Goal: Task Accomplishment & Management: Manage account settings

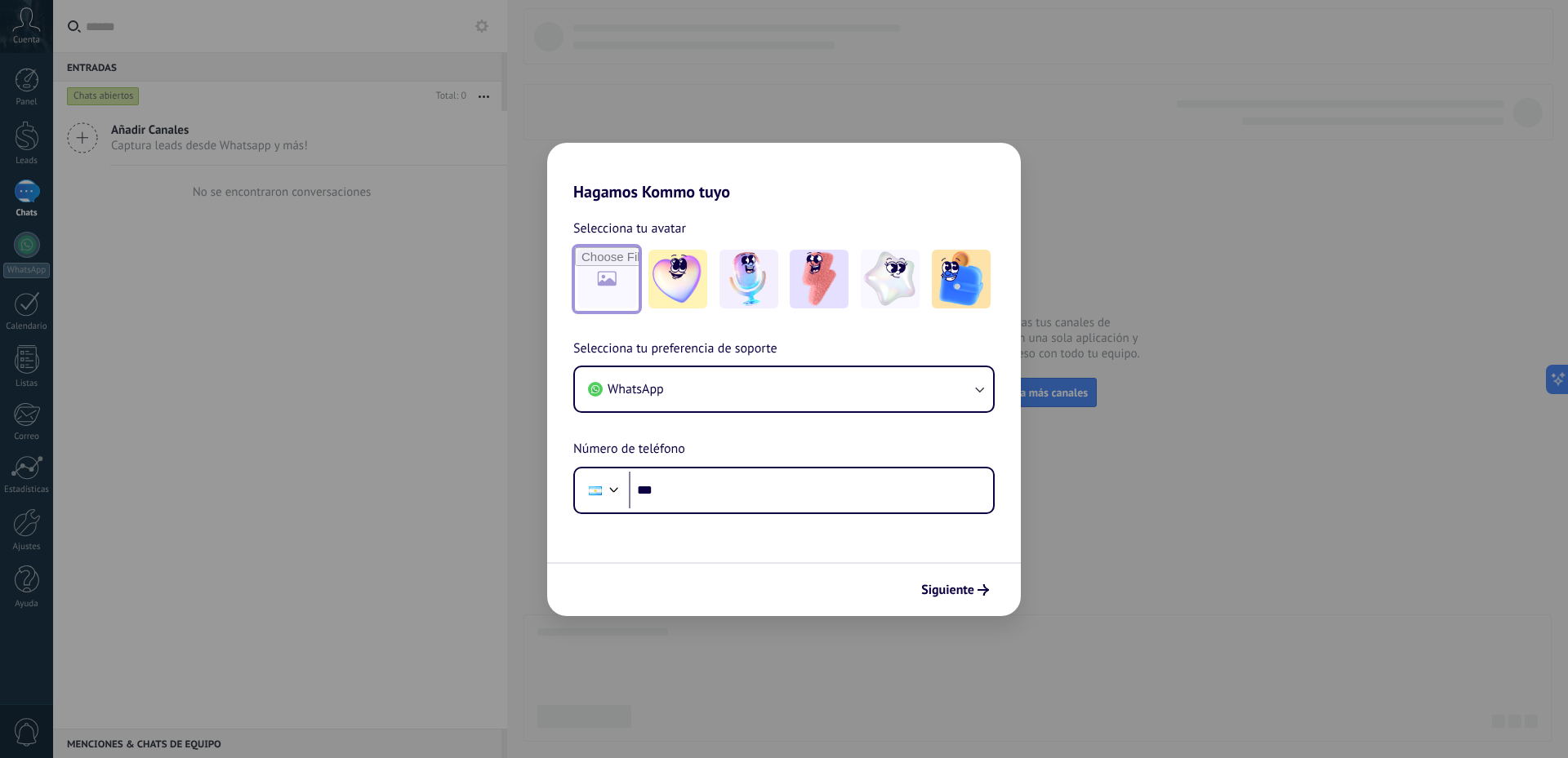
click at [597, 278] on input "file" at bounding box center [606, 278] width 63 height 63
type input "**********"
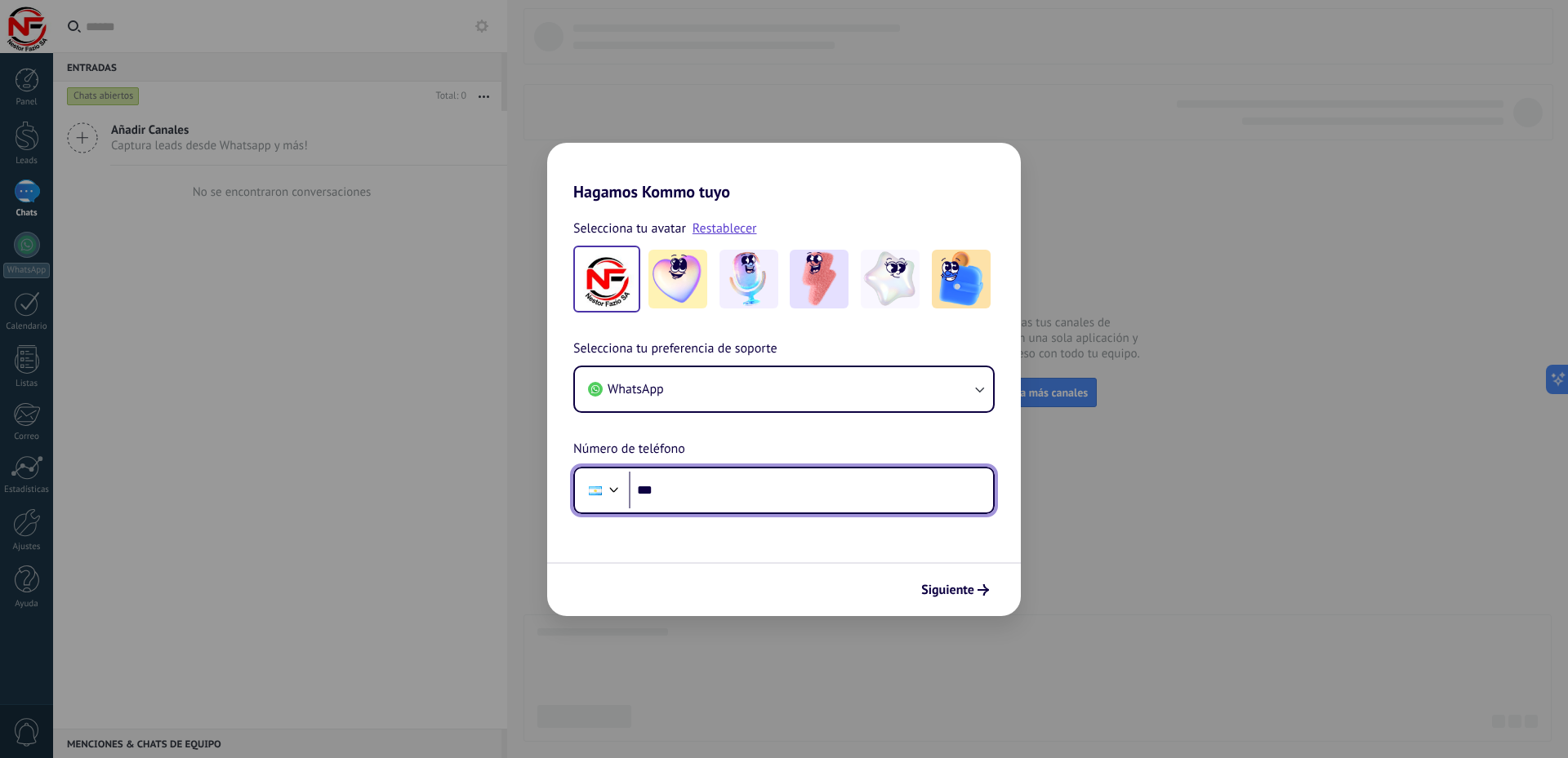
click at [687, 497] on input "***" at bounding box center [811, 491] width 365 height 38
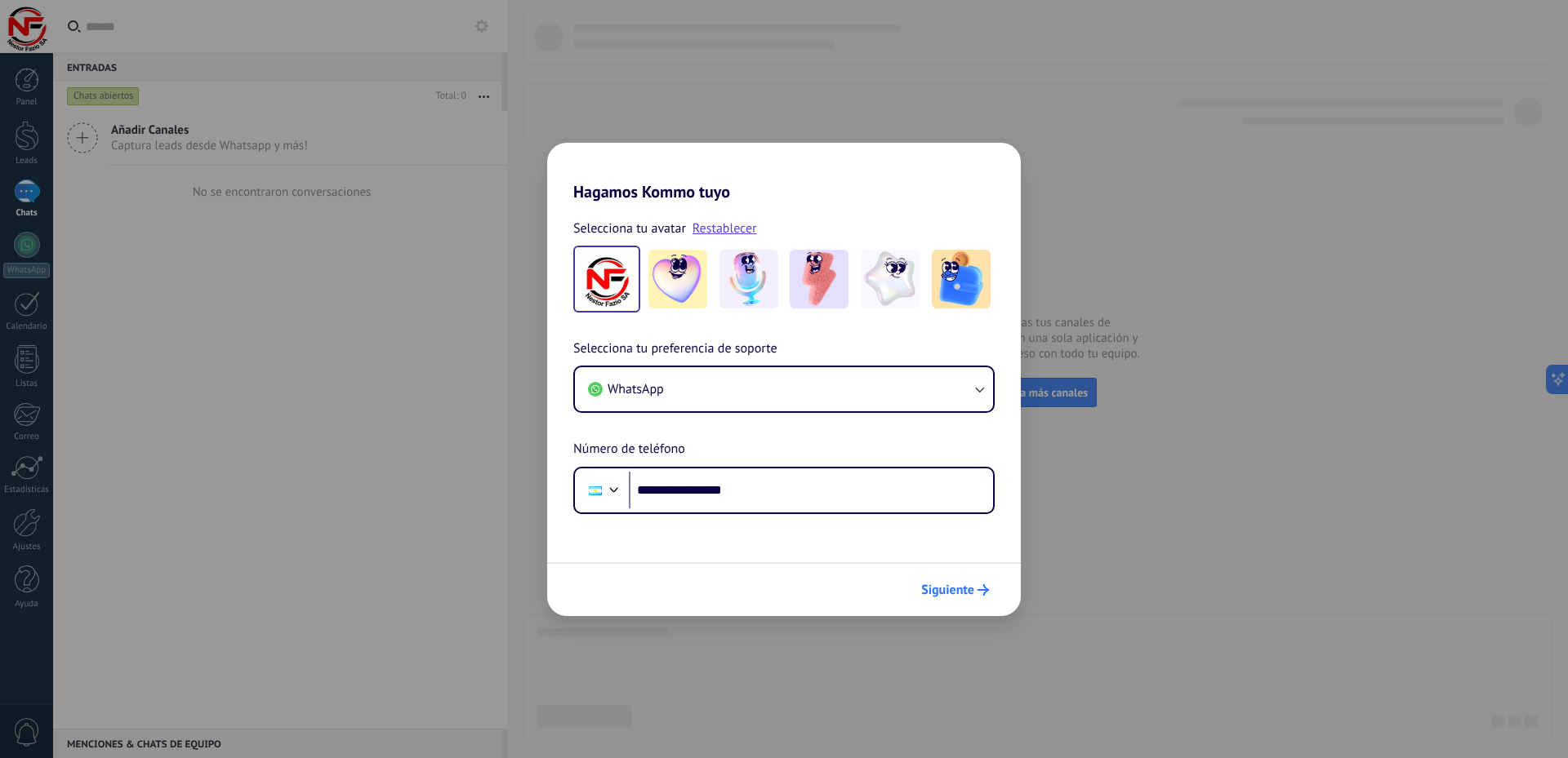
click at [954, 591] on span "Siguiente" at bounding box center [948, 591] width 53 height 11
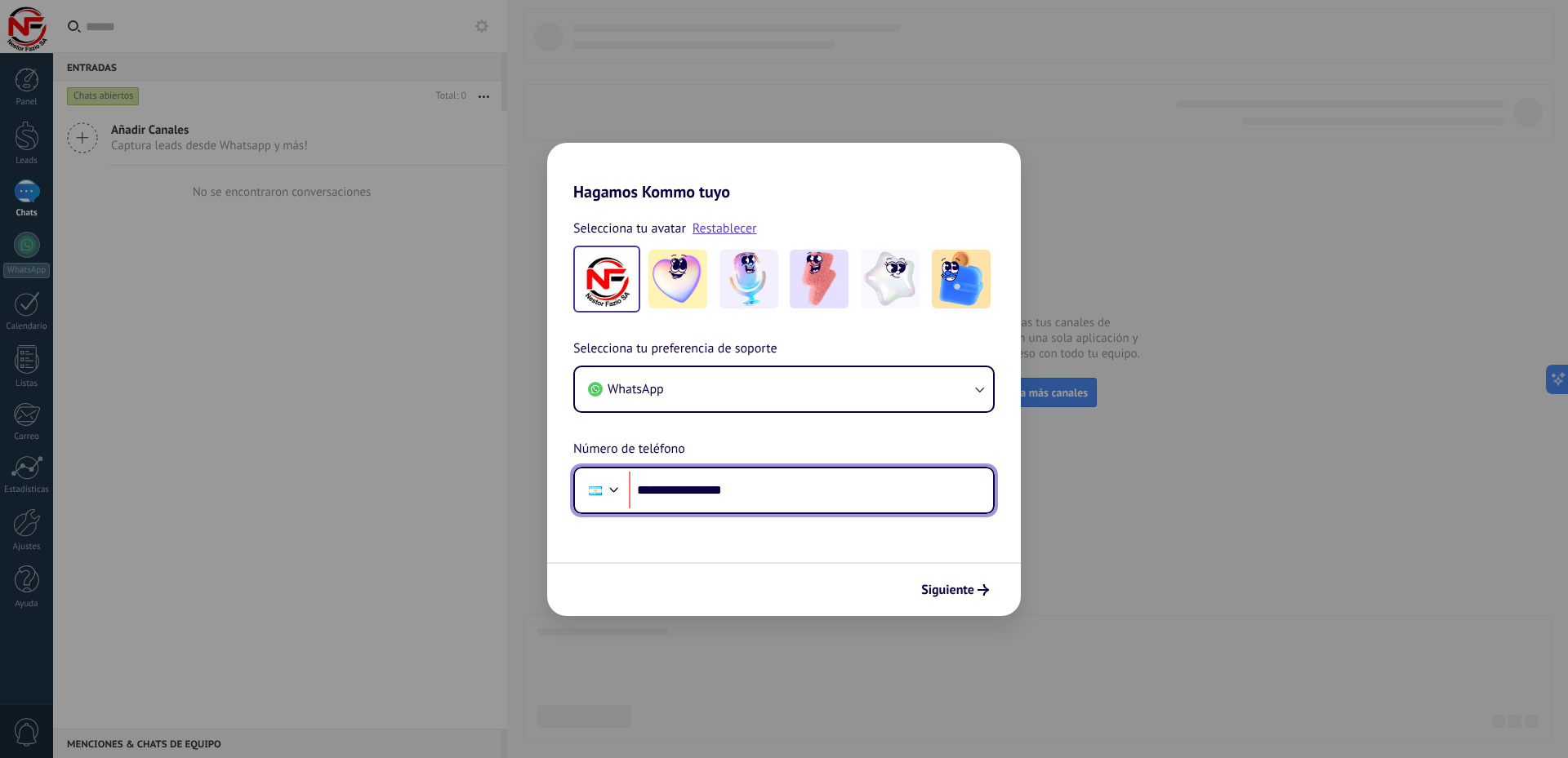
click at [673, 489] on input "**********" at bounding box center [811, 491] width 365 height 38
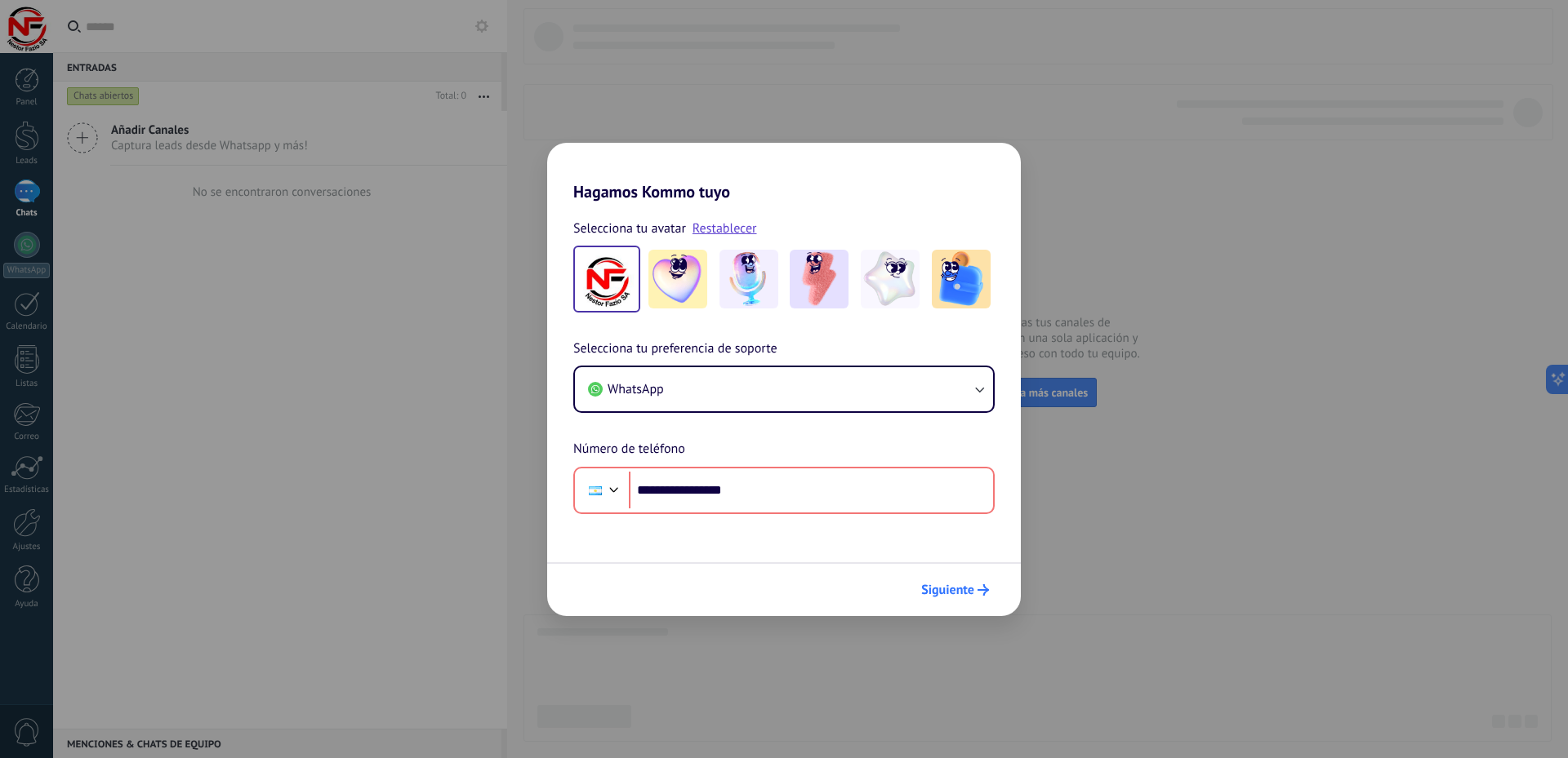
click at [939, 592] on span "Siguiente" at bounding box center [948, 591] width 53 height 11
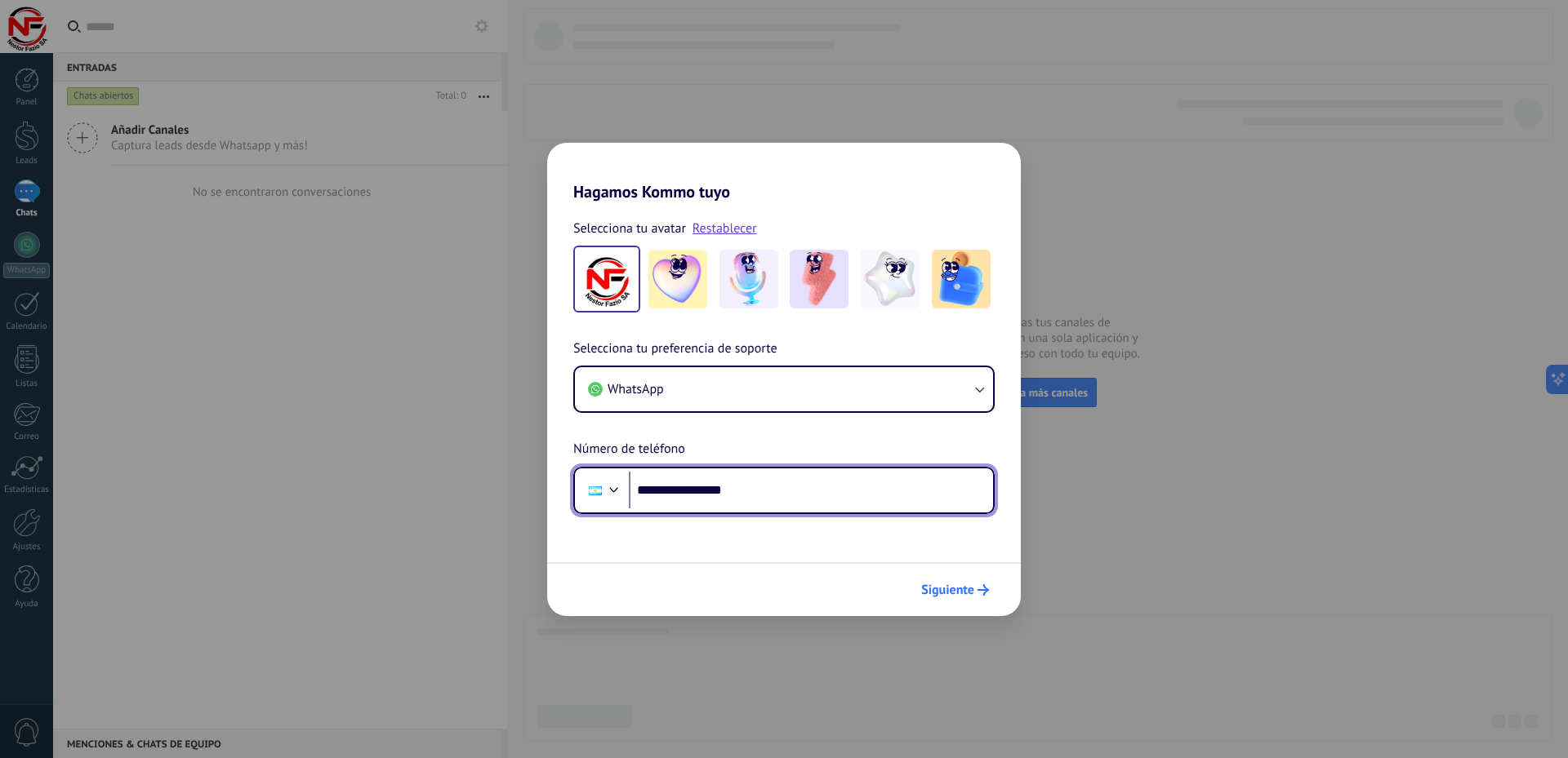
type input "**********"
click at [933, 592] on span "Siguiente" at bounding box center [948, 591] width 53 height 11
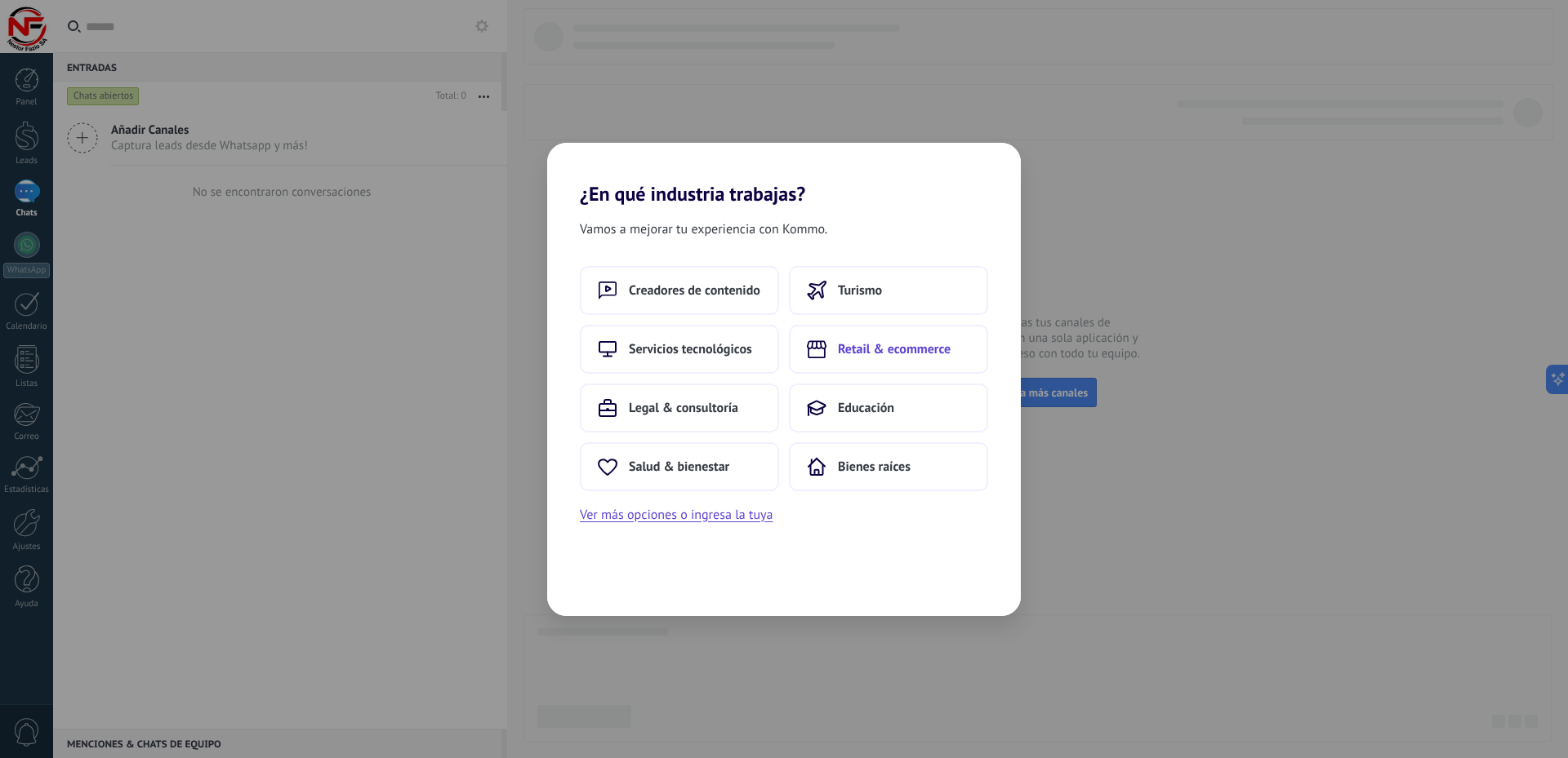
click at [864, 353] on span "Retail & ecommerce" at bounding box center [894, 349] width 113 height 16
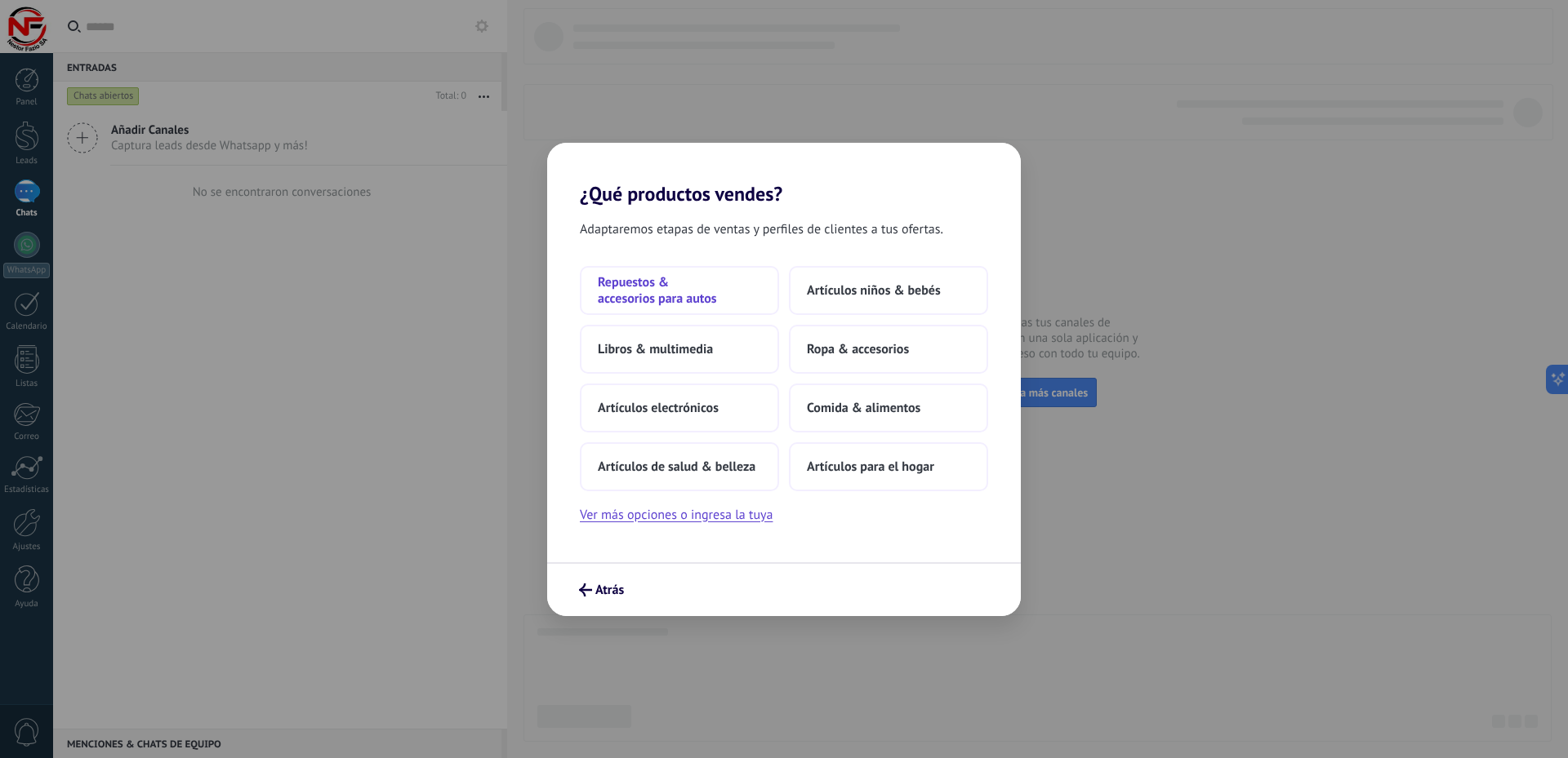
click at [629, 299] on span "Repuestos & accesorios para autos" at bounding box center [680, 291] width 164 height 33
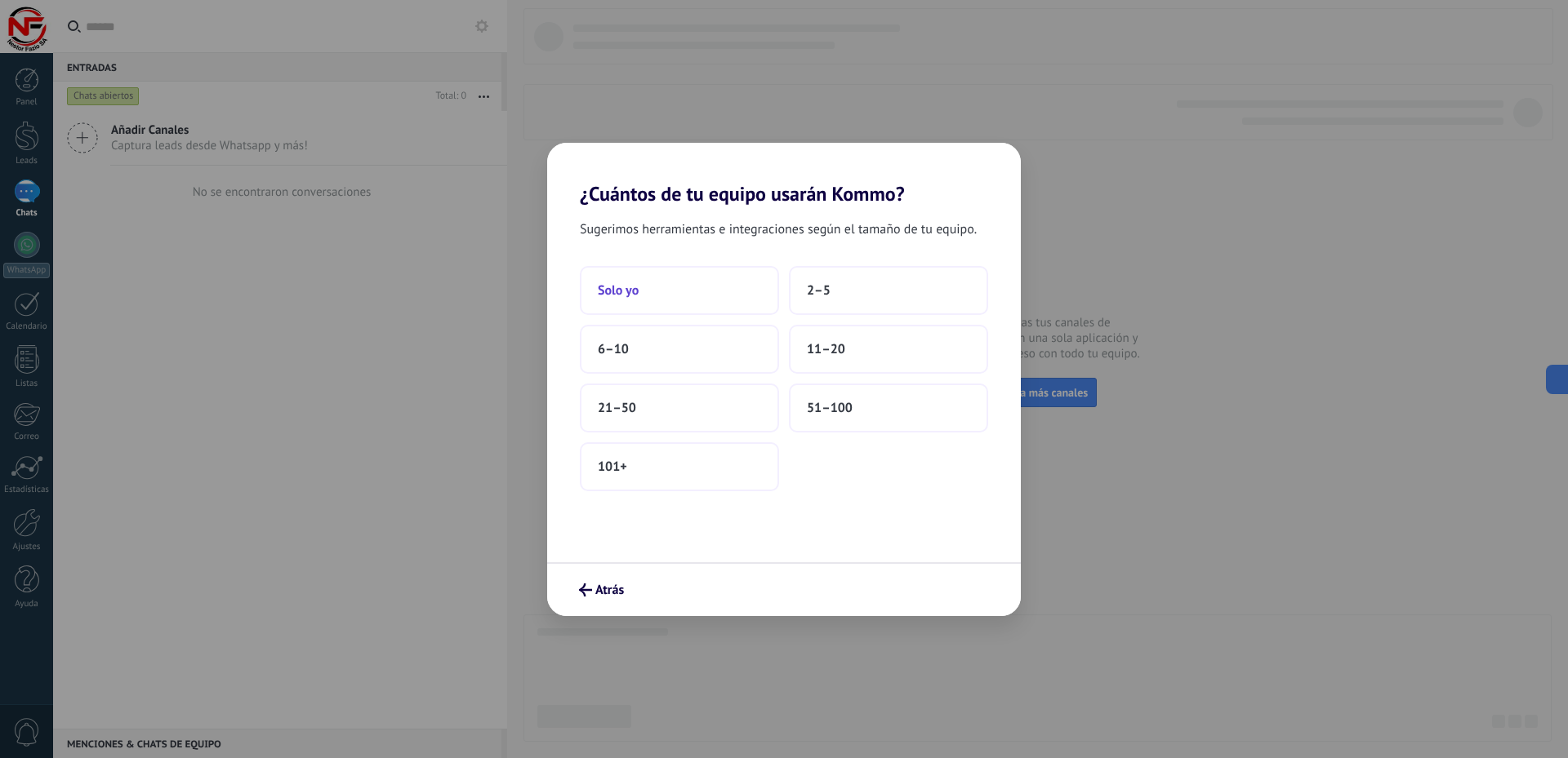
click at [630, 294] on span "Solo yo" at bounding box center [618, 291] width 41 height 16
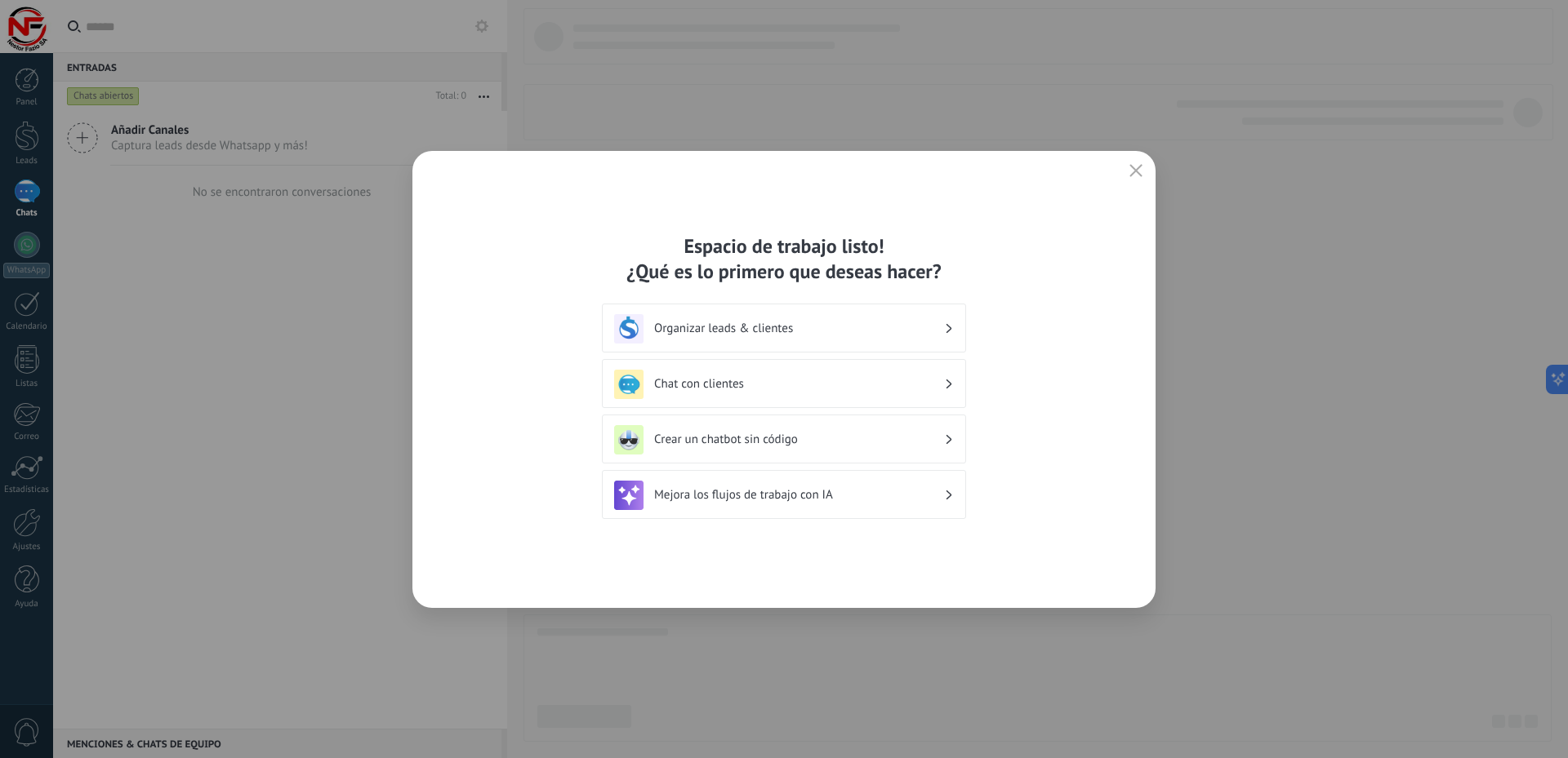
click at [674, 385] on h3 "Chat con clientes" at bounding box center [799, 384] width 290 height 15
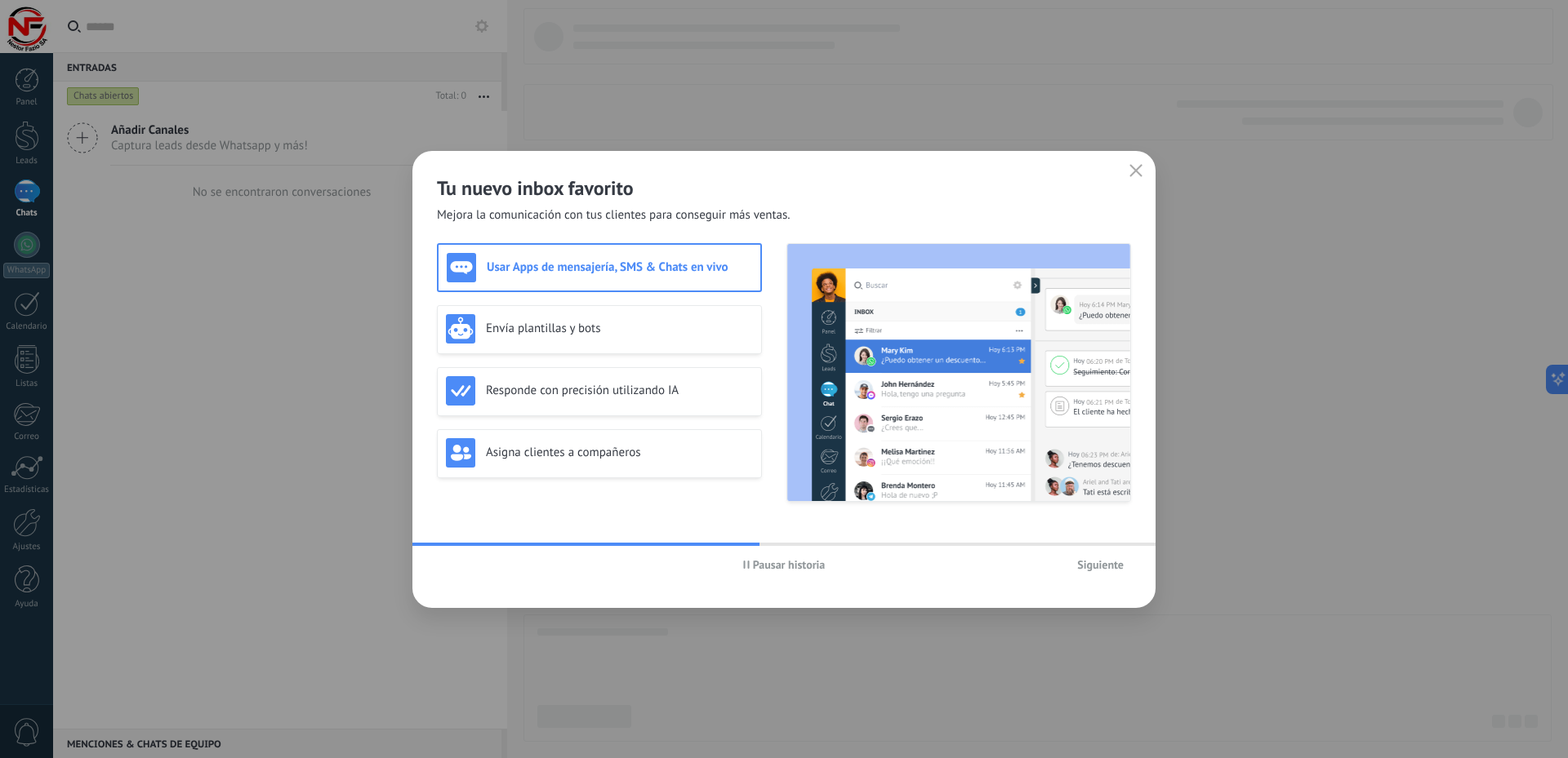
click at [1133, 164] on icon "button" at bounding box center [1136, 170] width 13 height 13
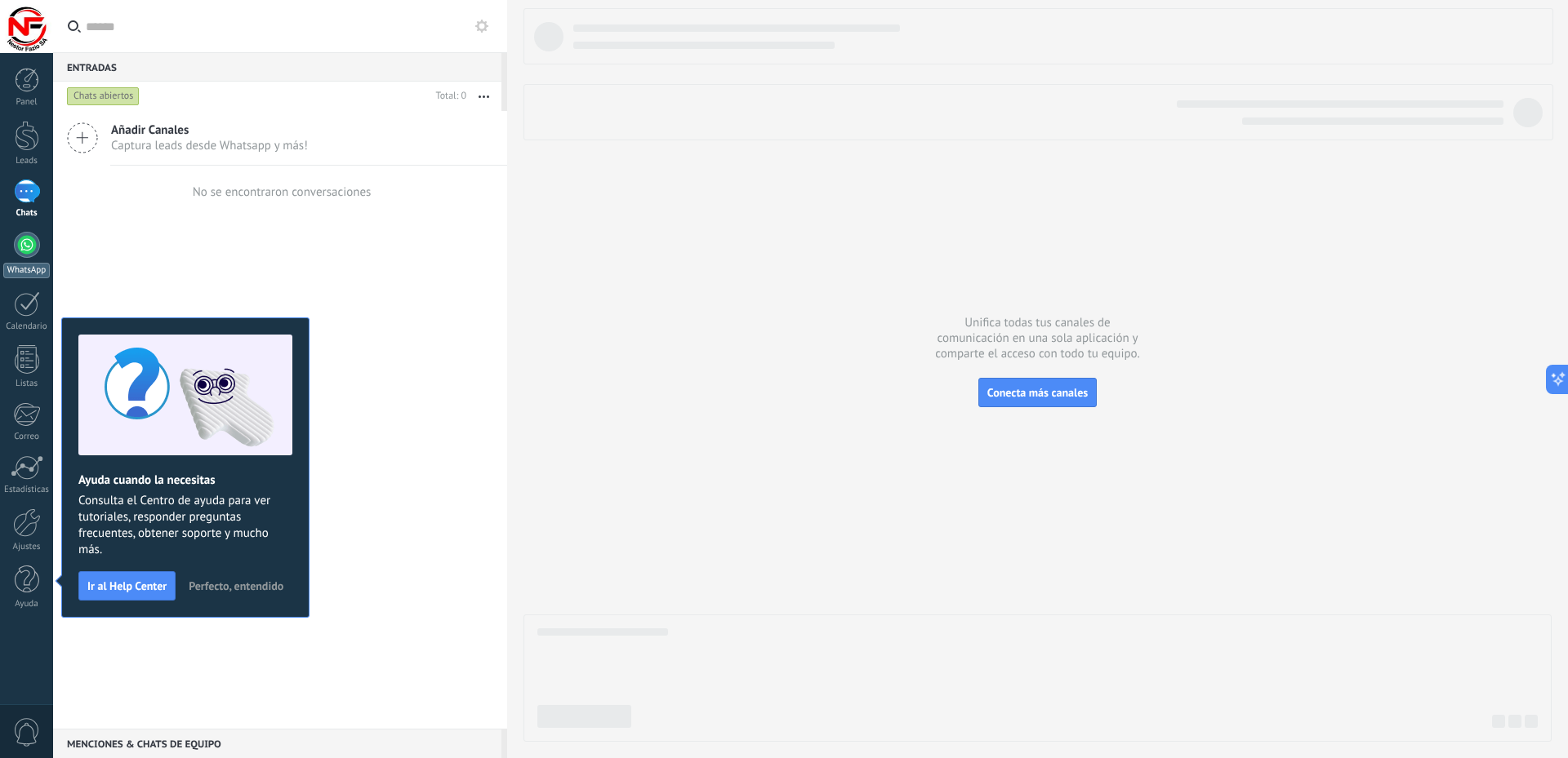
click at [33, 251] on div at bounding box center [27, 245] width 27 height 26
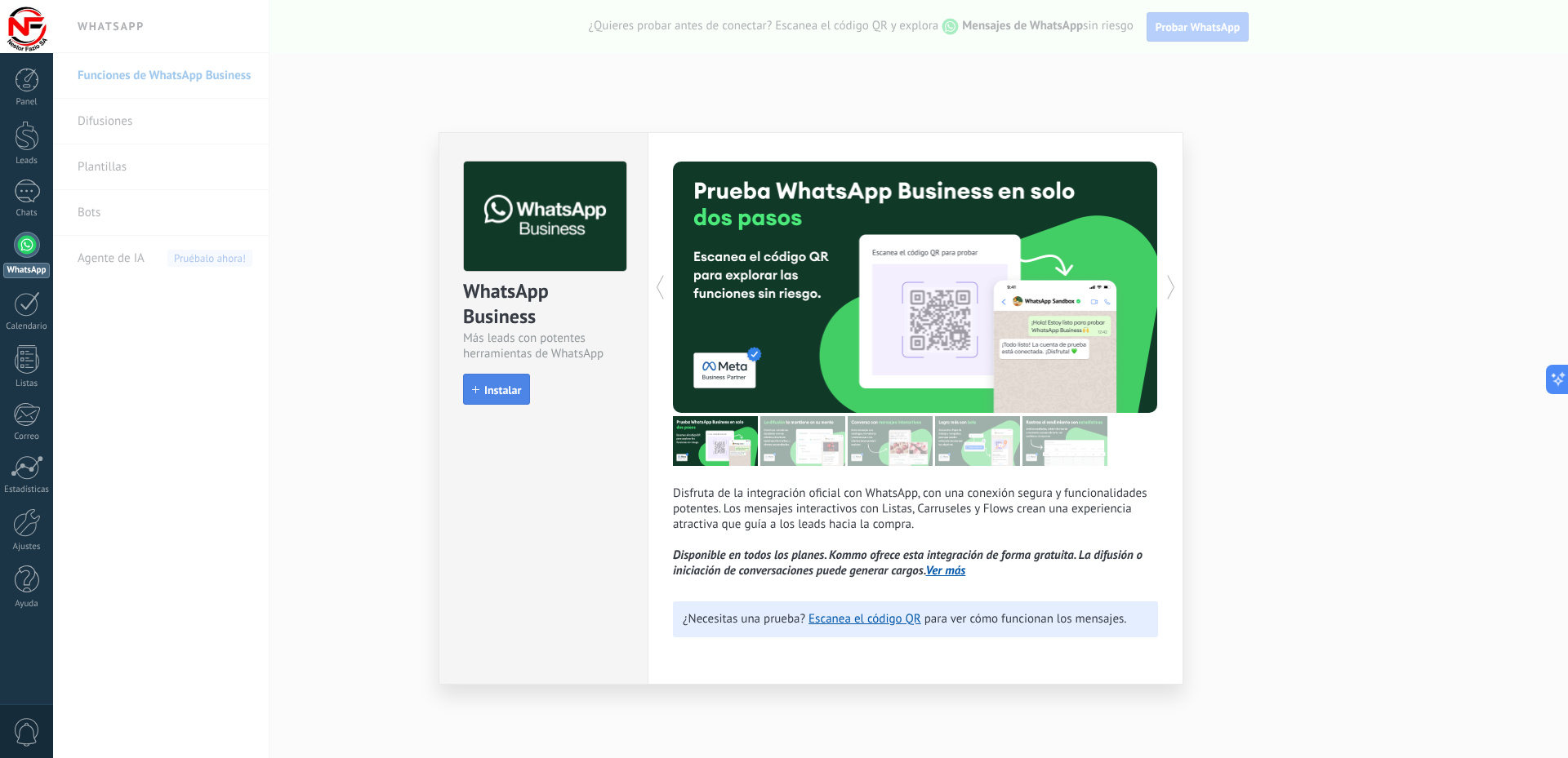
click at [507, 391] on span "Instalar" at bounding box center [503, 390] width 37 height 11
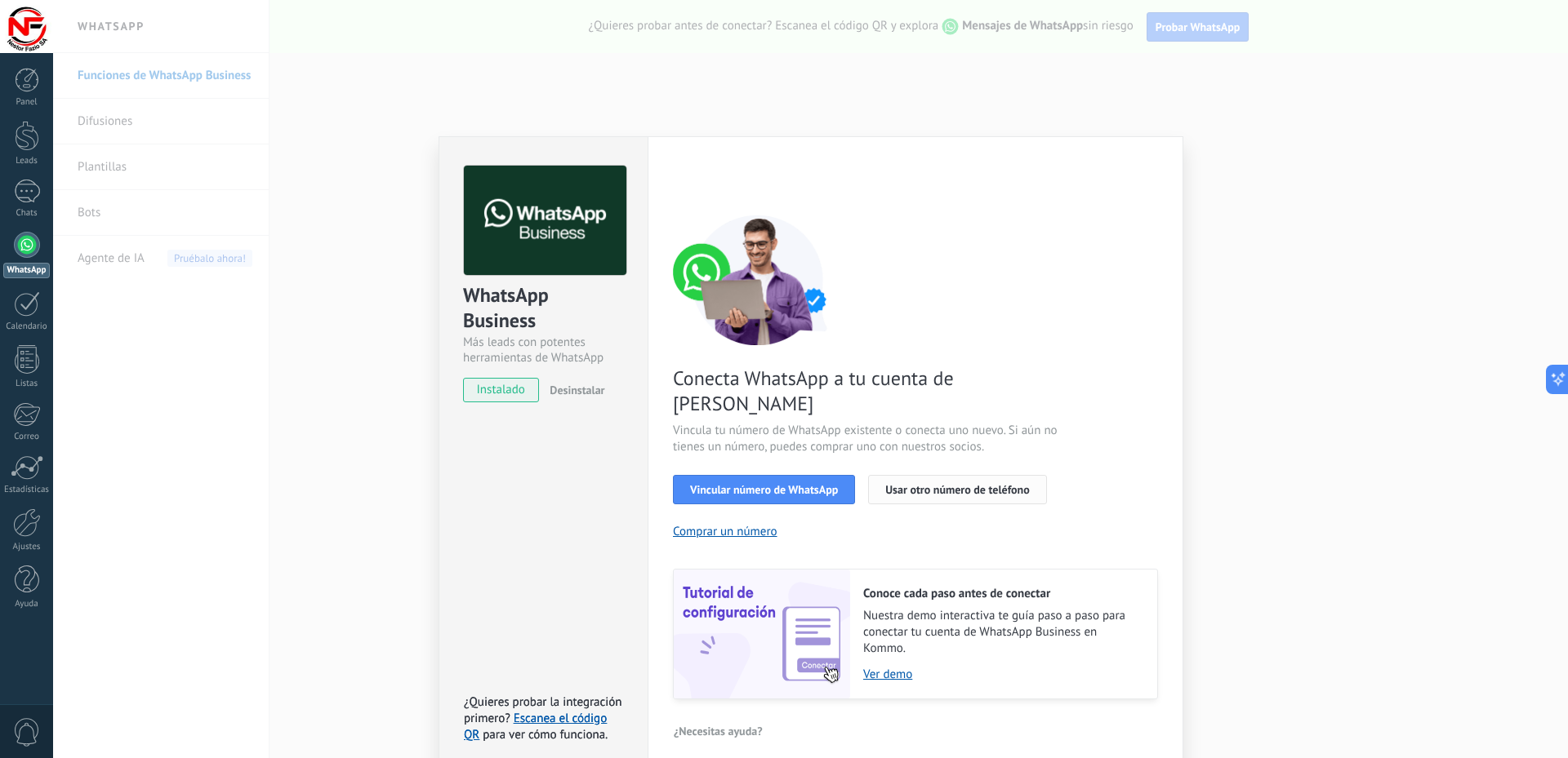
click at [928, 485] on span "Usar otro número de teléfono" at bounding box center [957, 490] width 144 height 11
click at [747, 485] on span "Vincular número de WhatsApp" at bounding box center [764, 490] width 148 height 11
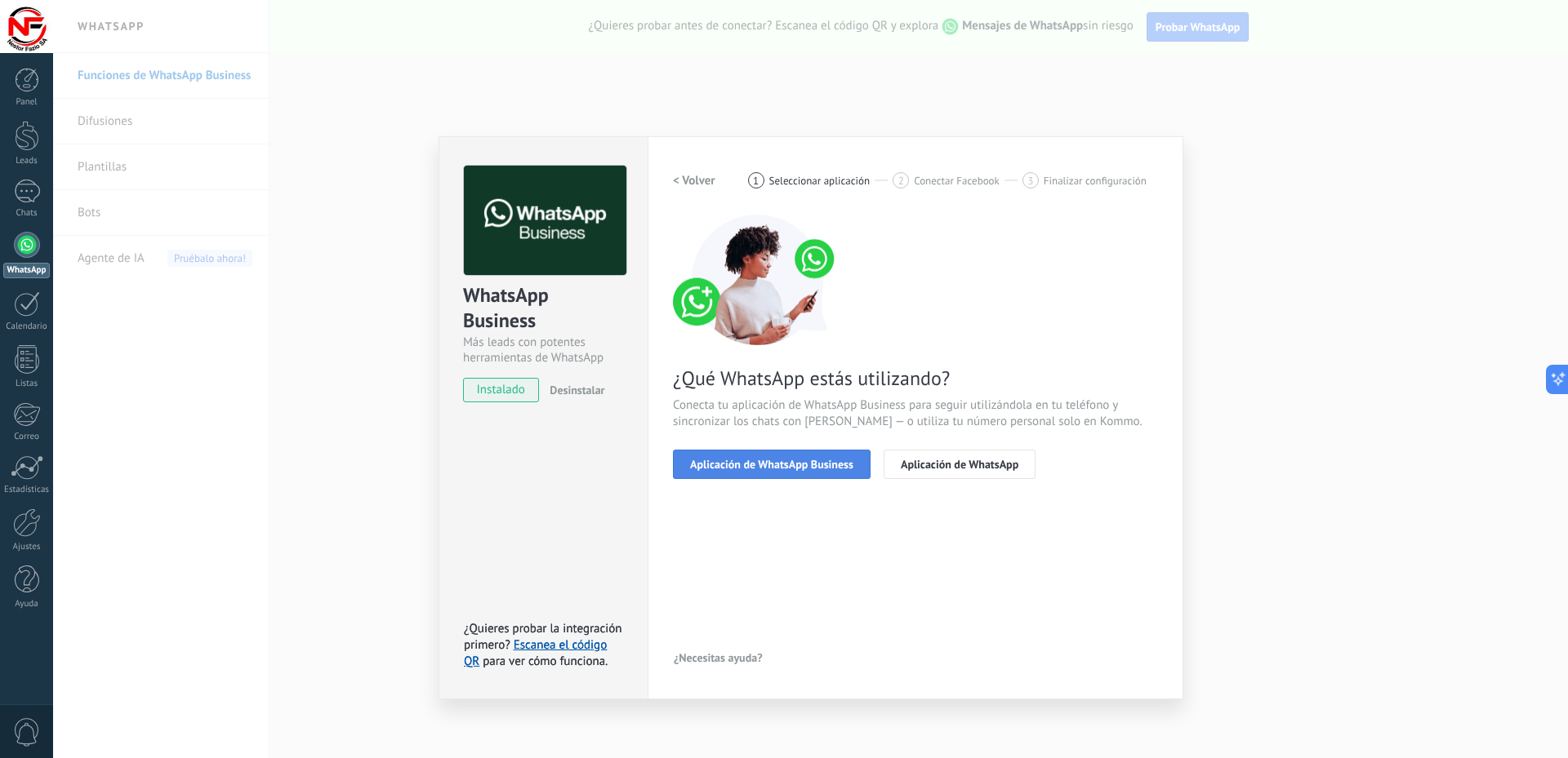
click at [748, 466] on span "Aplicación de WhatsApp Business" at bounding box center [772, 465] width 164 height 11
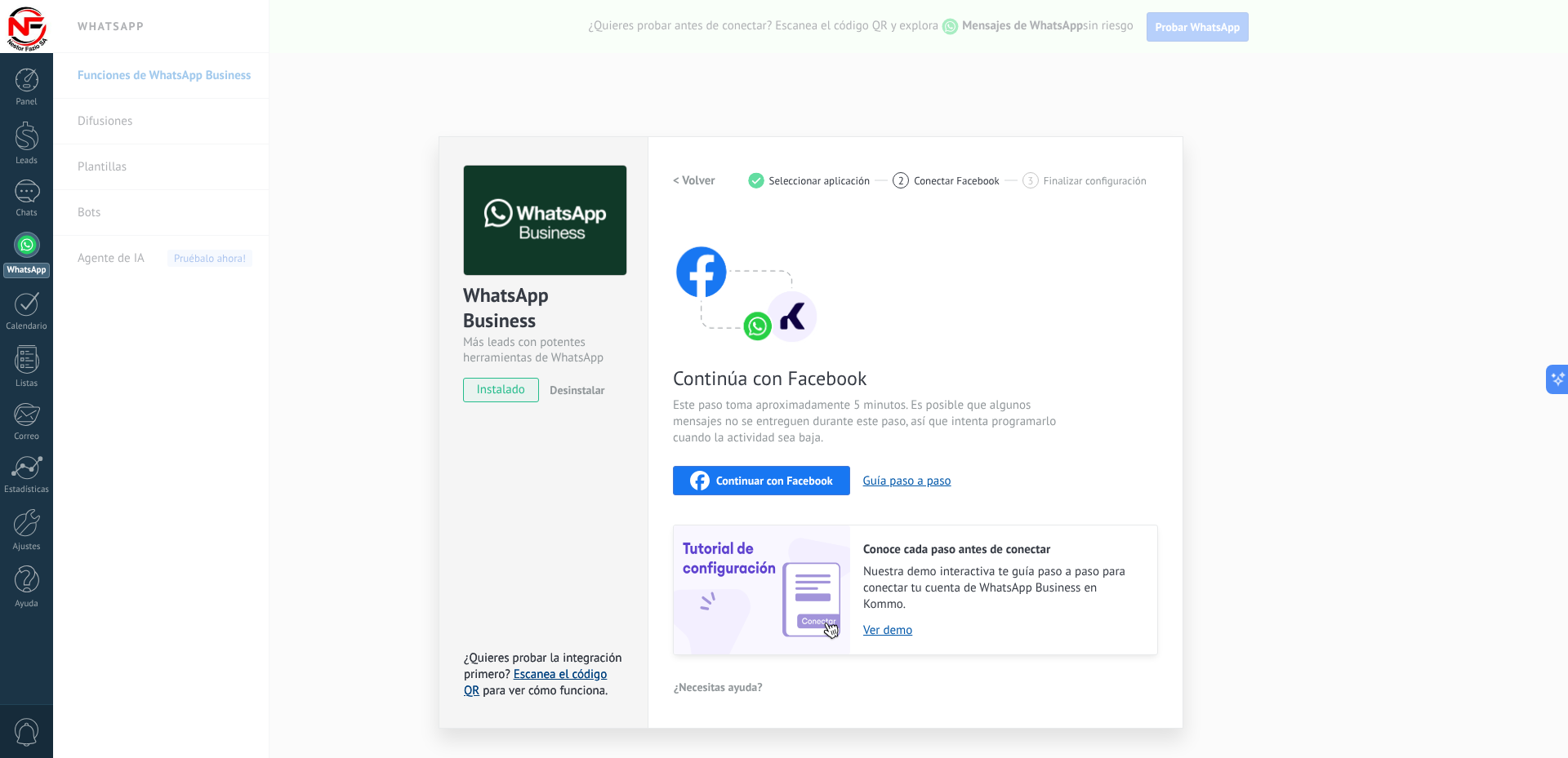
click at [545, 676] on link "Escanea el código QR" at bounding box center [535, 683] width 143 height 32
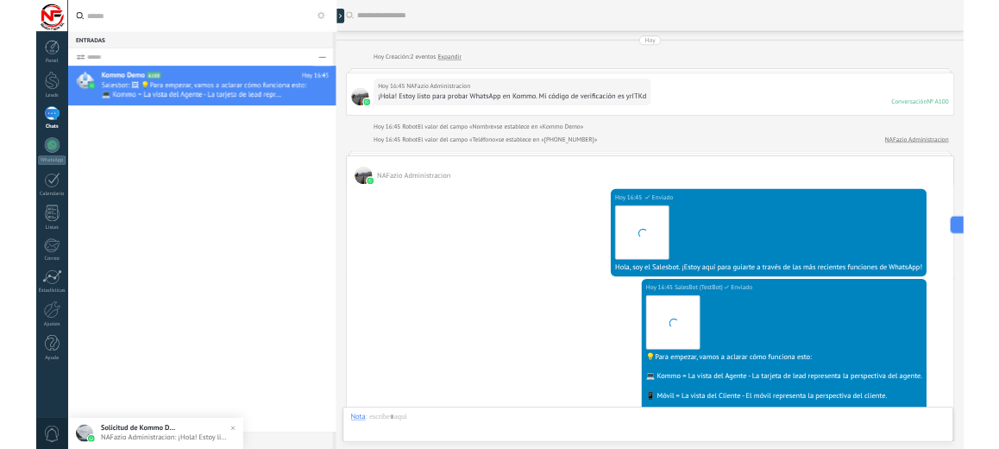
scroll to position [342, 0]
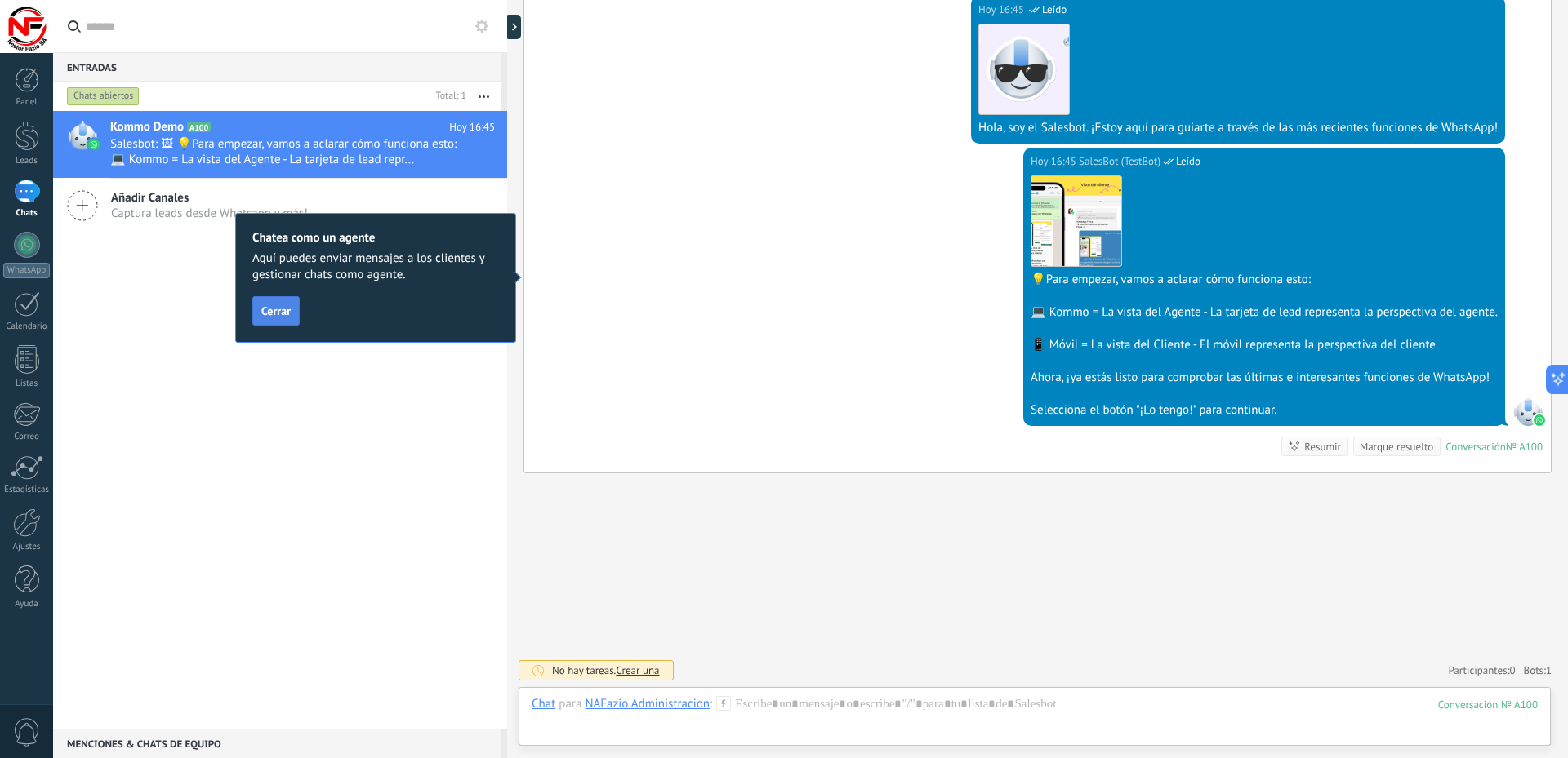
click at [284, 314] on span "Cerrar" at bounding box center [276, 311] width 29 height 11
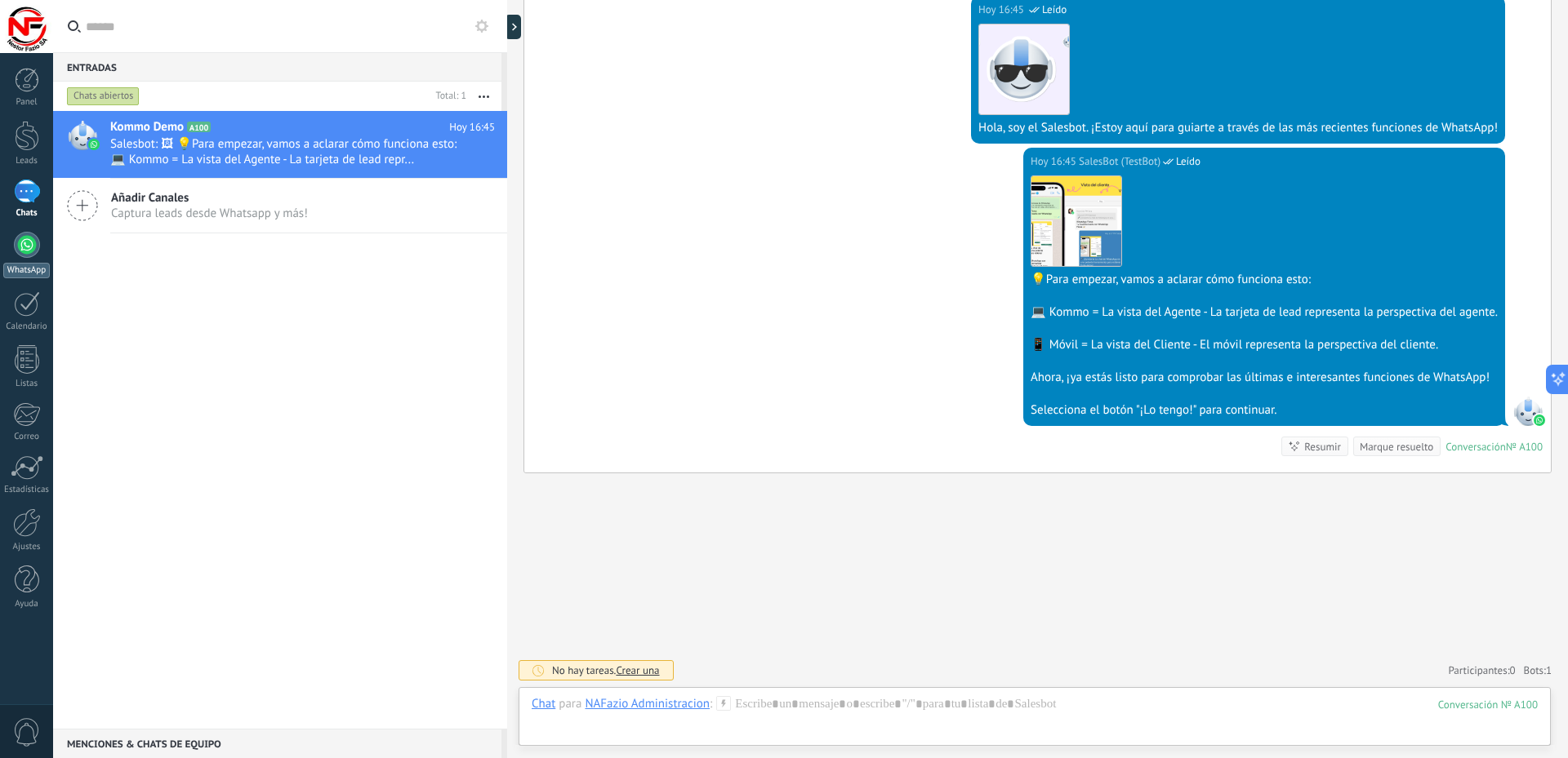
click at [16, 254] on div at bounding box center [27, 245] width 27 height 26
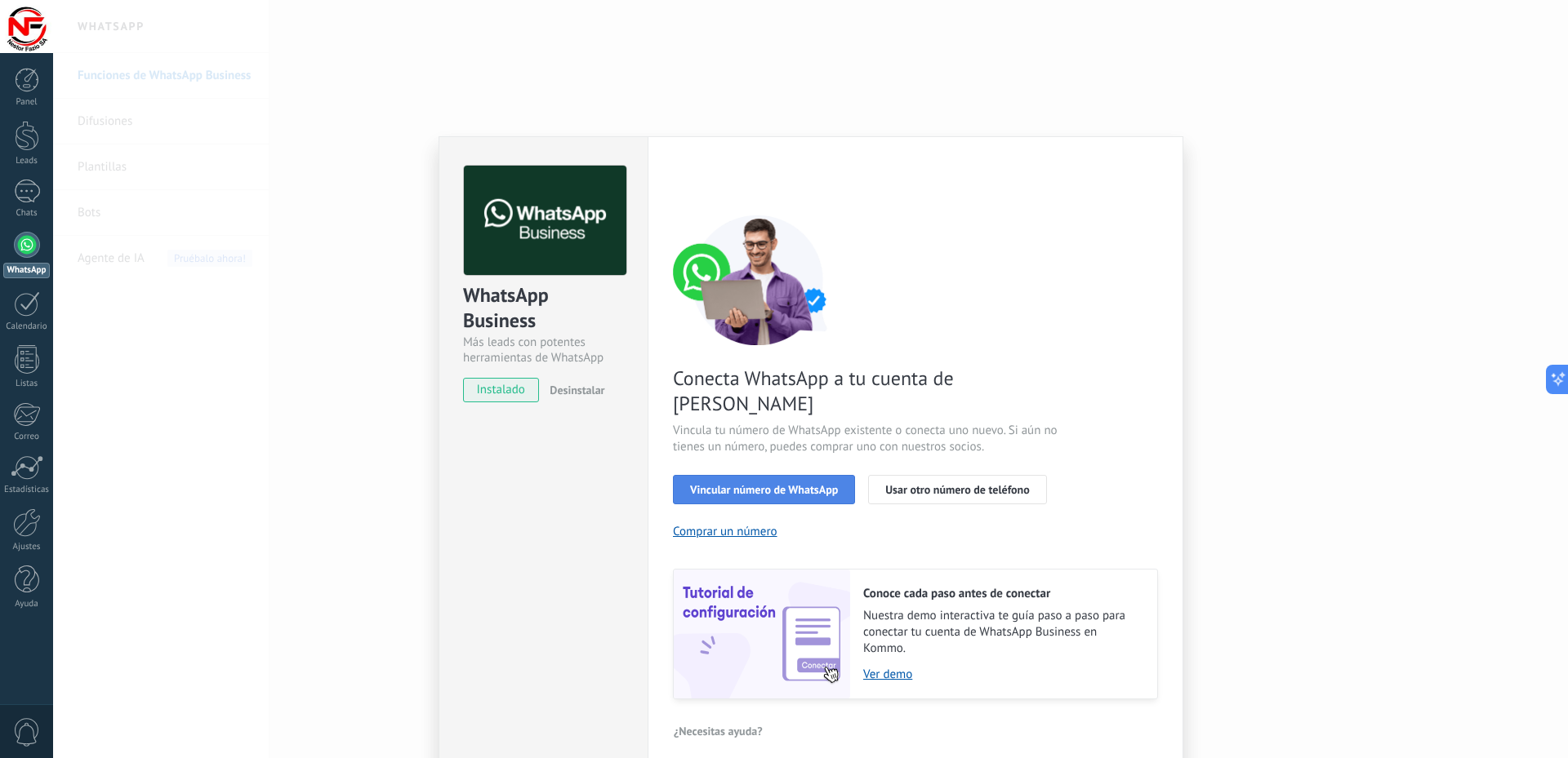
click at [772, 485] on span "Vincular número de WhatsApp" at bounding box center [764, 490] width 148 height 11
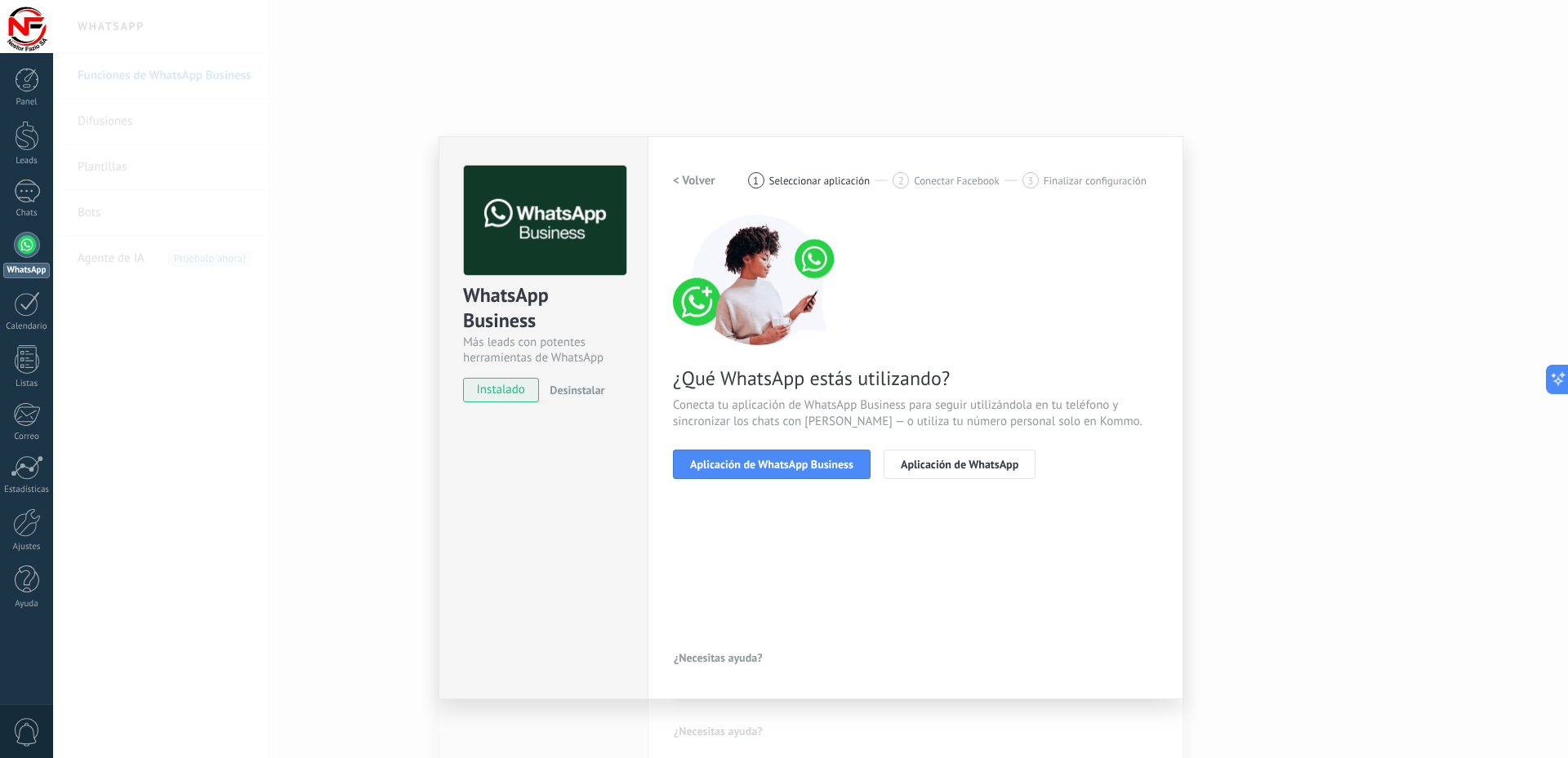
click at [772, 467] on span "Aplicación de WhatsApp Business" at bounding box center [772, 465] width 164 height 11
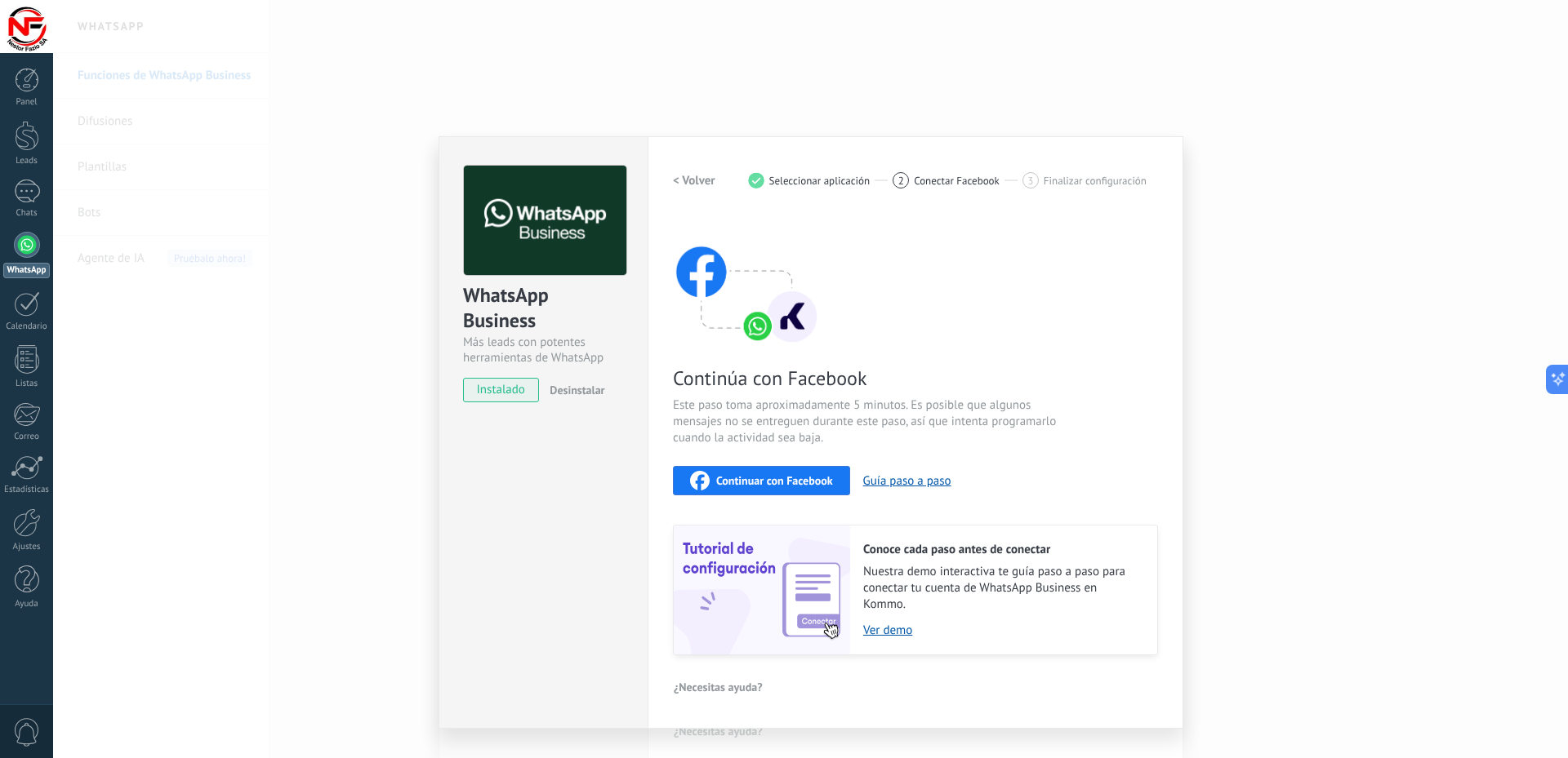
click at [746, 475] on span "Continuar con Facebook" at bounding box center [775, 481] width 116 height 11
click at [778, 480] on span "Continuar con Facebook" at bounding box center [775, 481] width 116 height 11
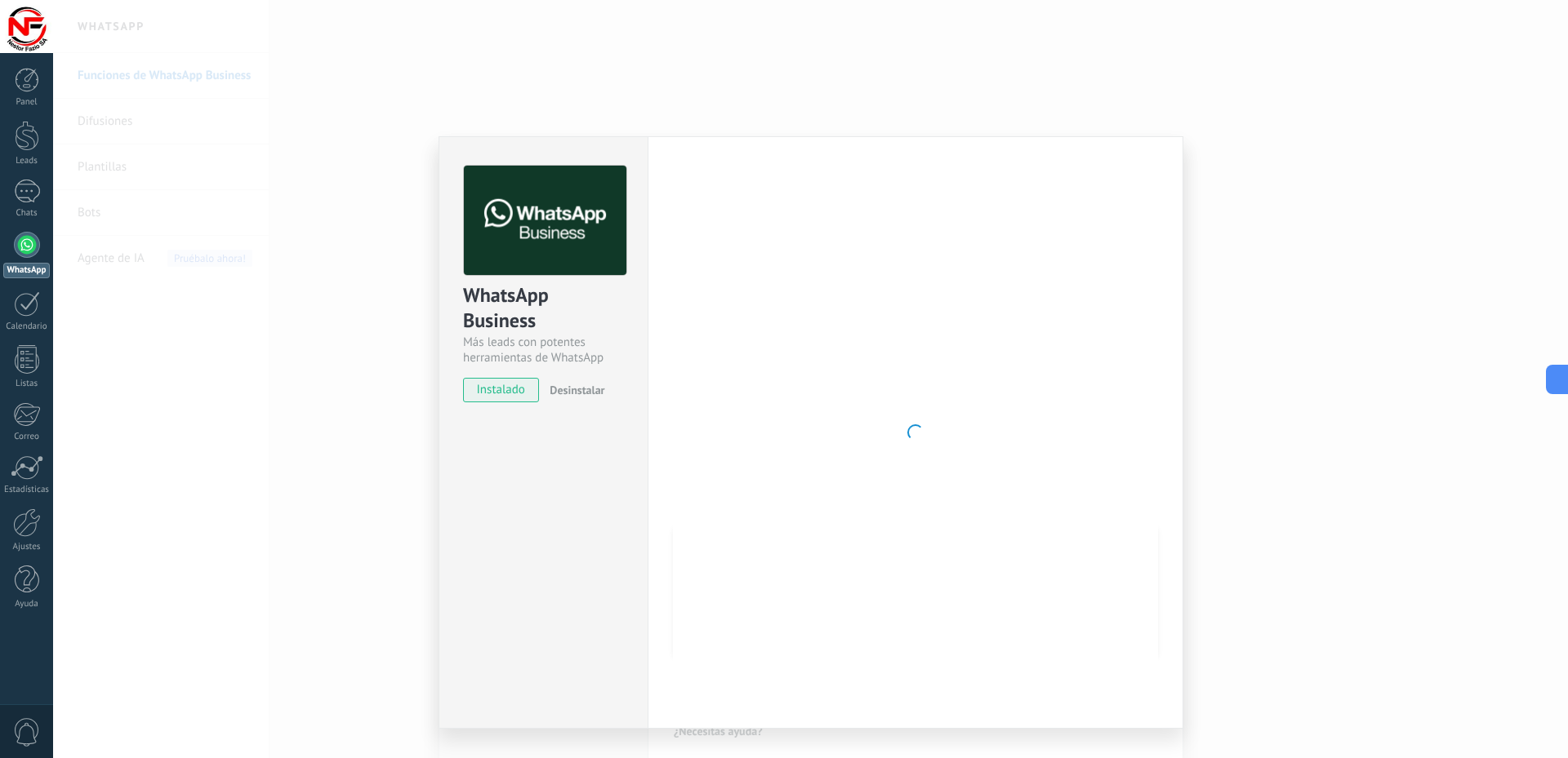
click at [21, 247] on div at bounding box center [27, 245] width 27 height 26
click at [29, 194] on div "1" at bounding box center [27, 191] width 27 height 24
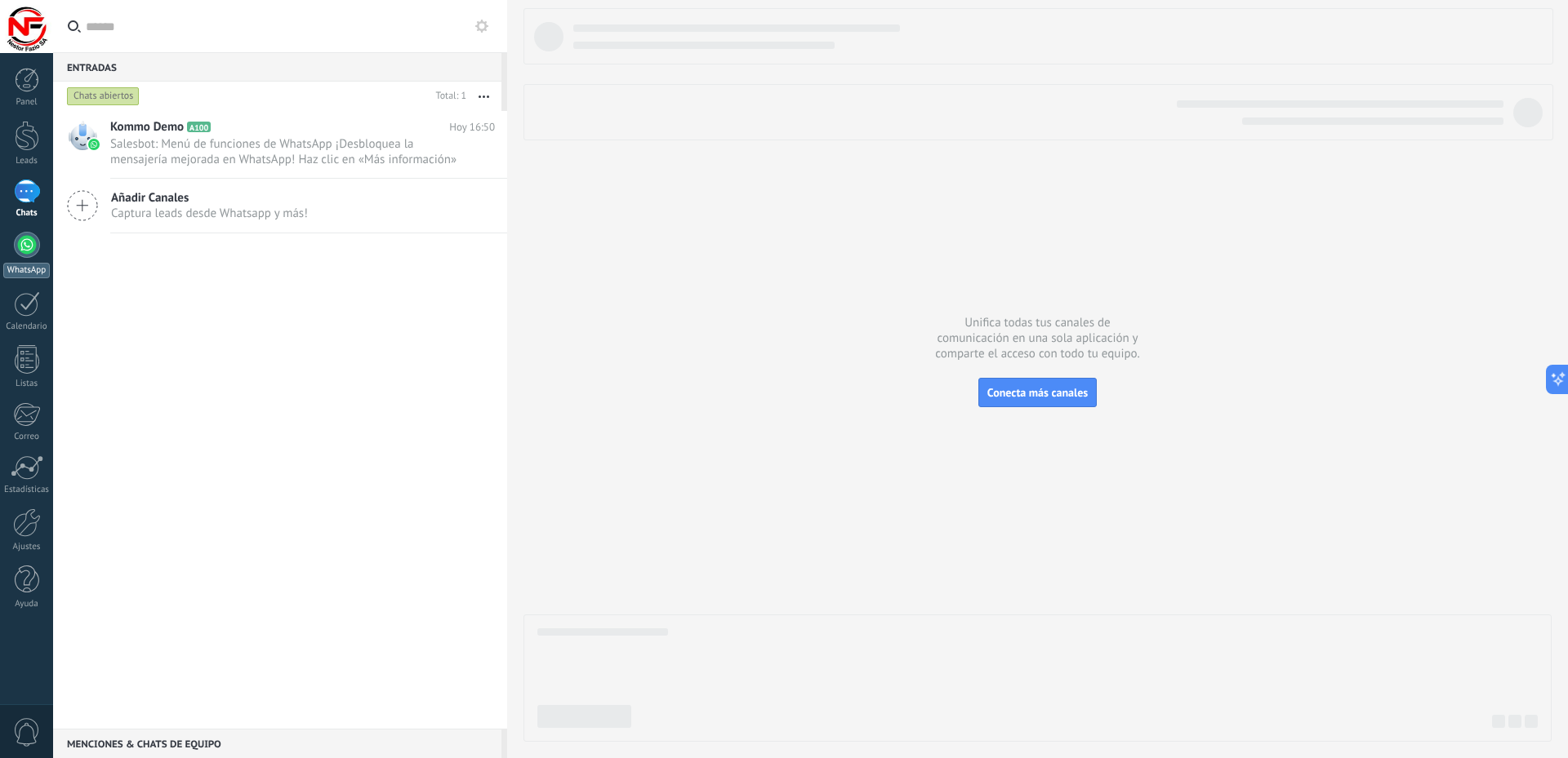
click at [33, 254] on div at bounding box center [27, 245] width 27 height 26
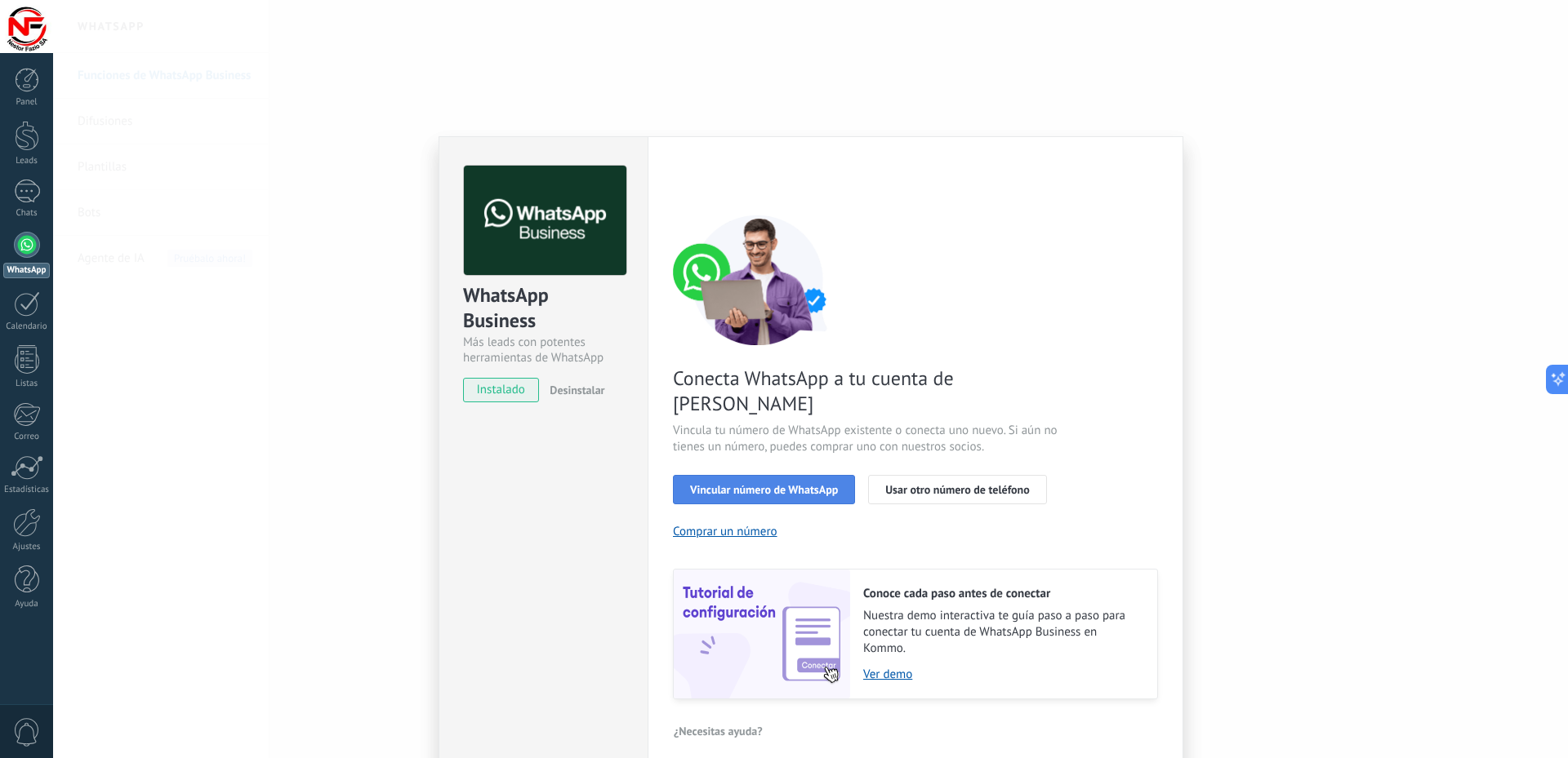
click at [785, 485] on span "Vincular número de WhatsApp" at bounding box center [764, 490] width 148 height 11
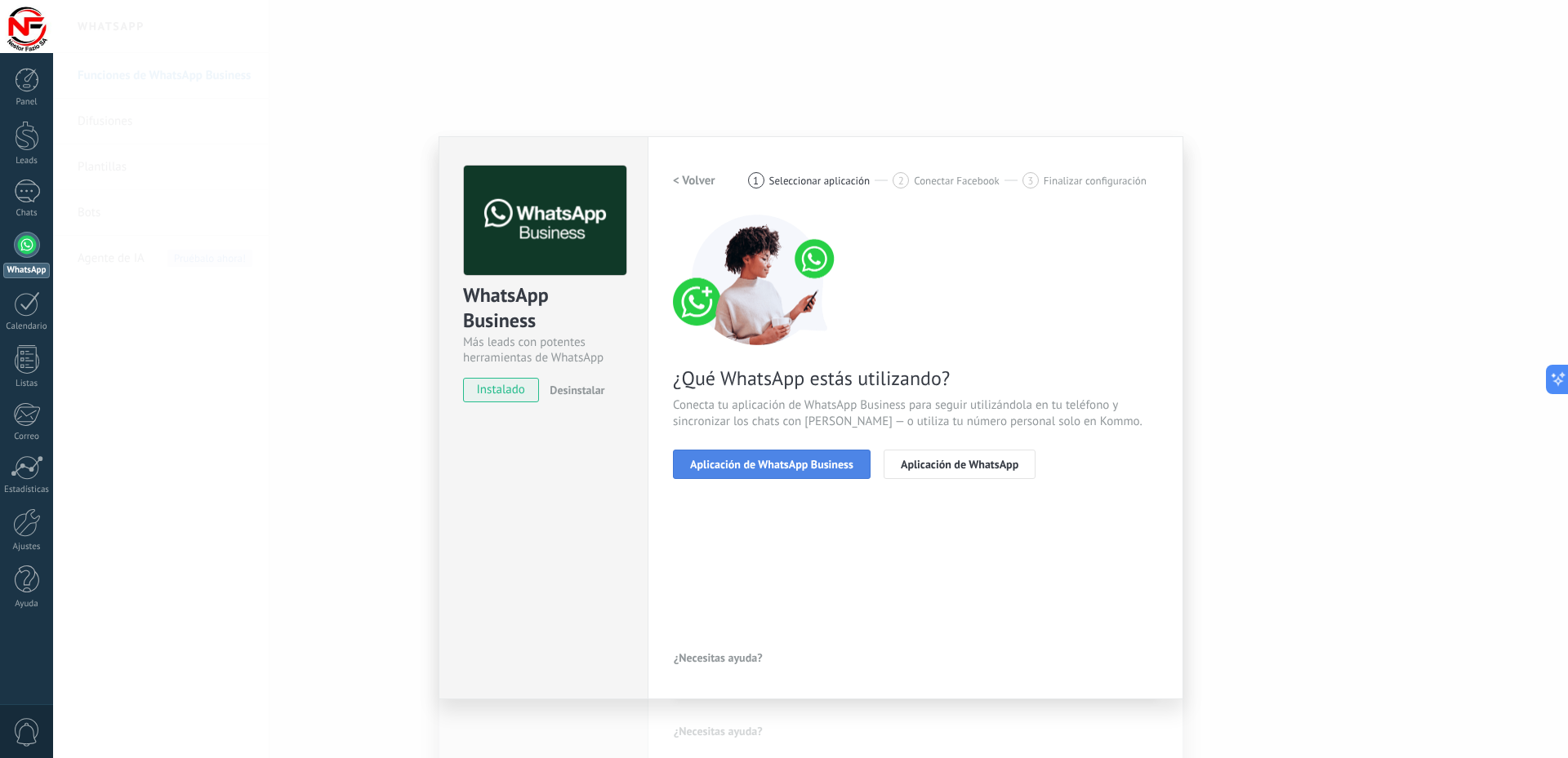
click at [789, 469] on span "Aplicación de WhatsApp Business" at bounding box center [772, 465] width 164 height 11
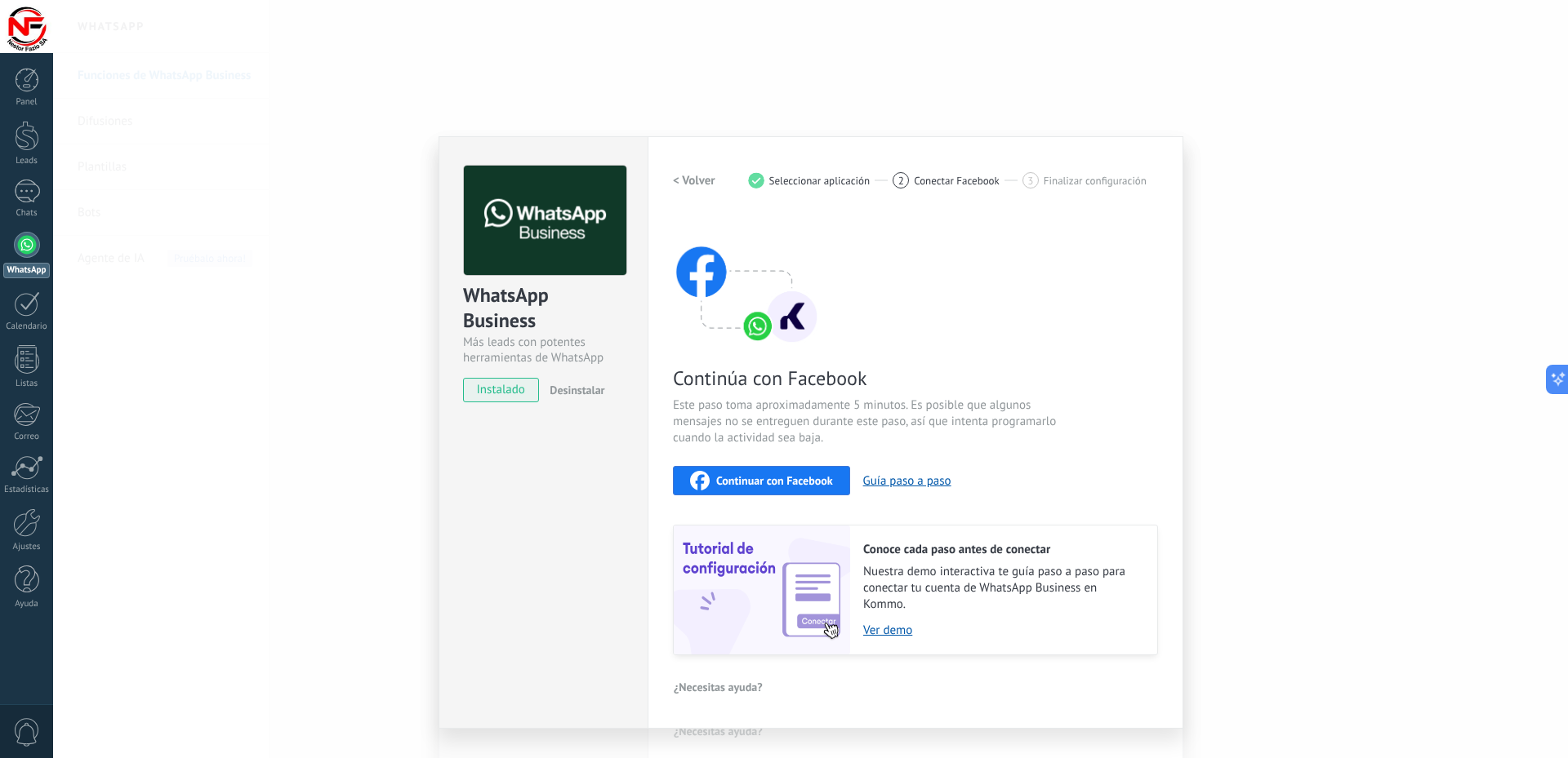
click at [782, 473] on div "Continuar con Facebook" at bounding box center [761, 481] width 143 height 20
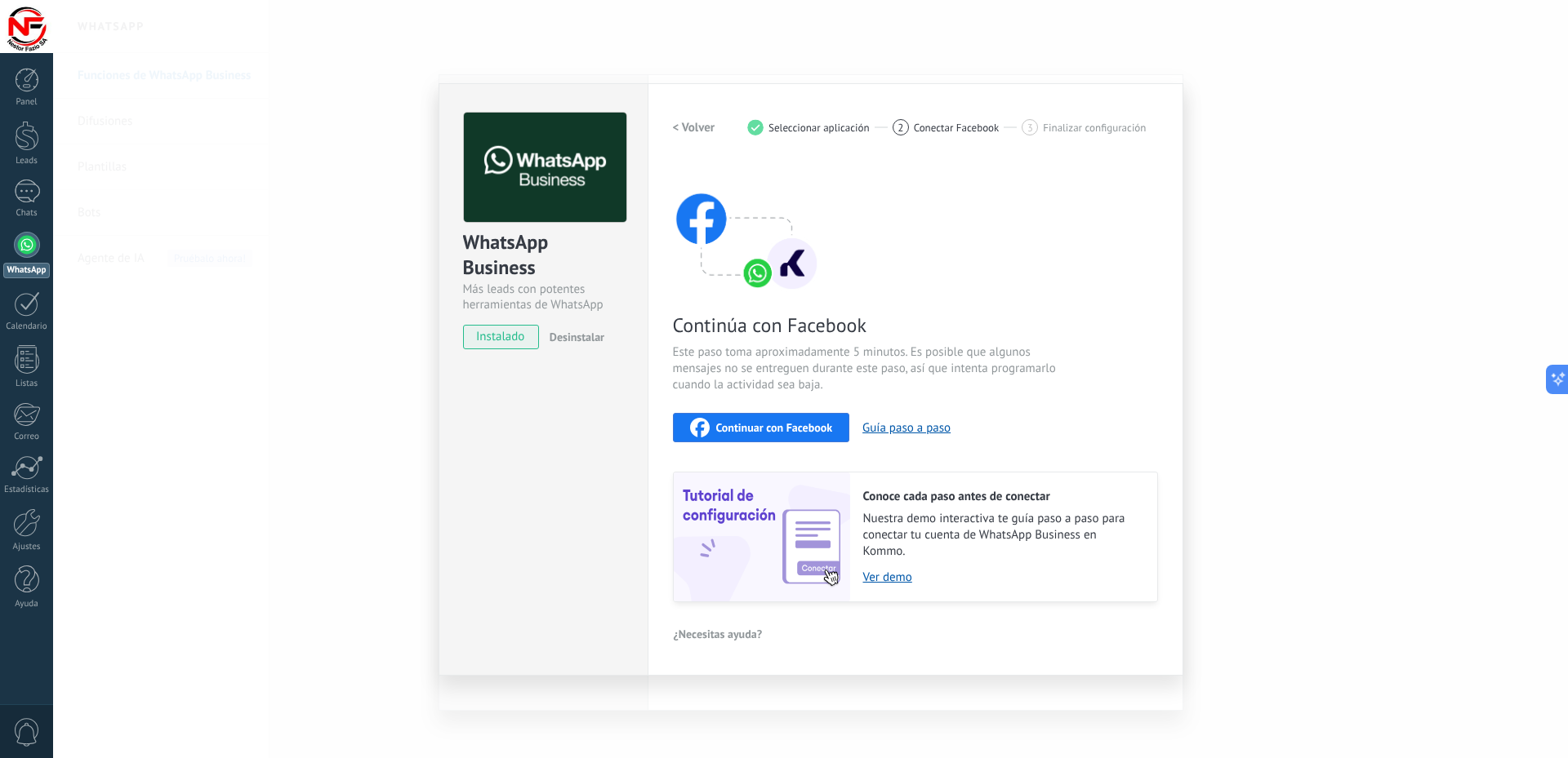
click at [746, 432] on span "Continuar con Facebook" at bounding box center [775, 428] width 116 height 11
click at [728, 426] on span "Continuar con Facebook" at bounding box center [775, 428] width 116 height 11
click at [242, 306] on div "WhatsApp Business Más leads con potentes herramientas de WhatsApp instalado Des…" at bounding box center [811, 379] width 1515 height 758
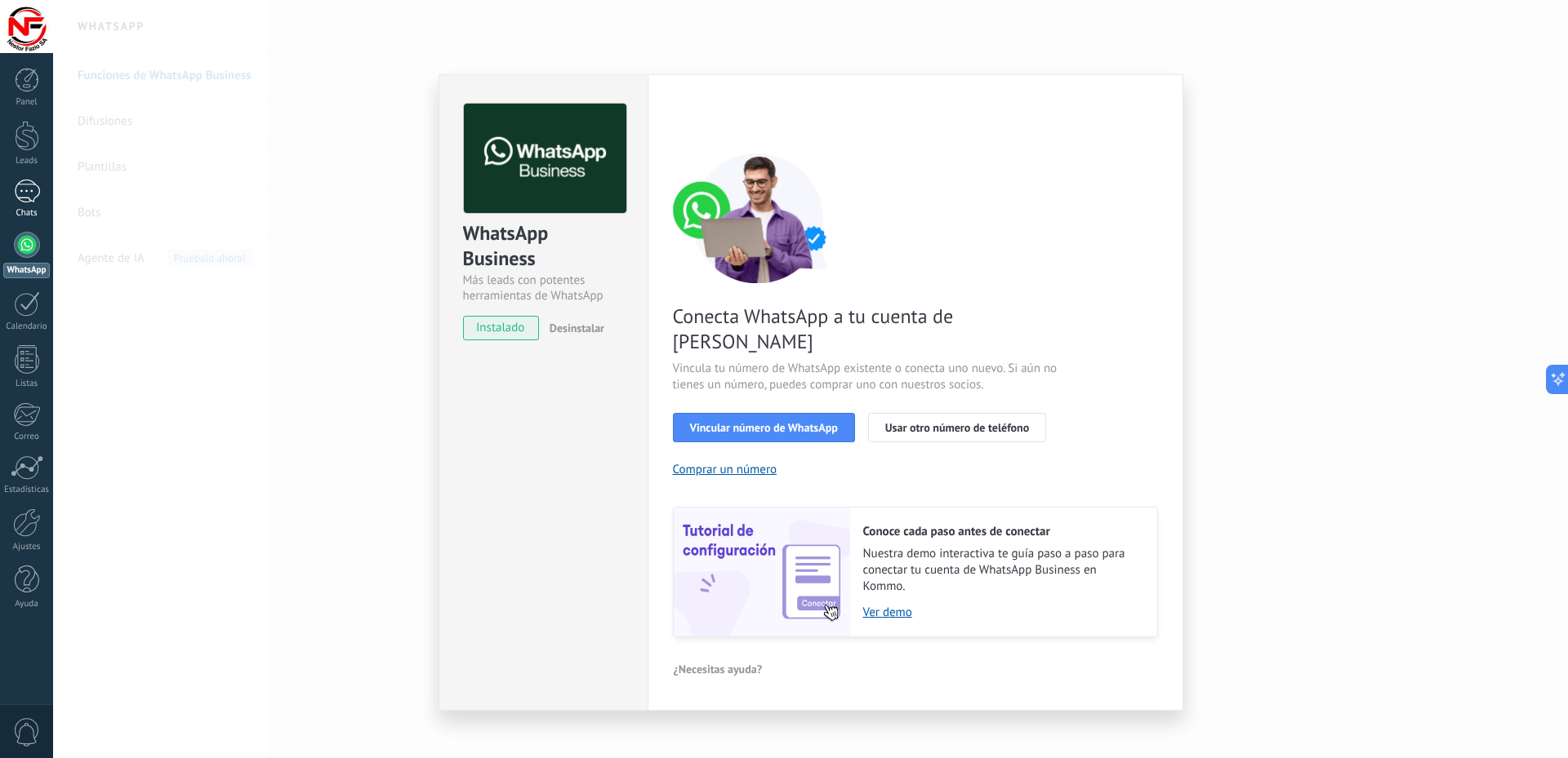
click at [21, 202] on div "1" at bounding box center [27, 191] width 27 height 24
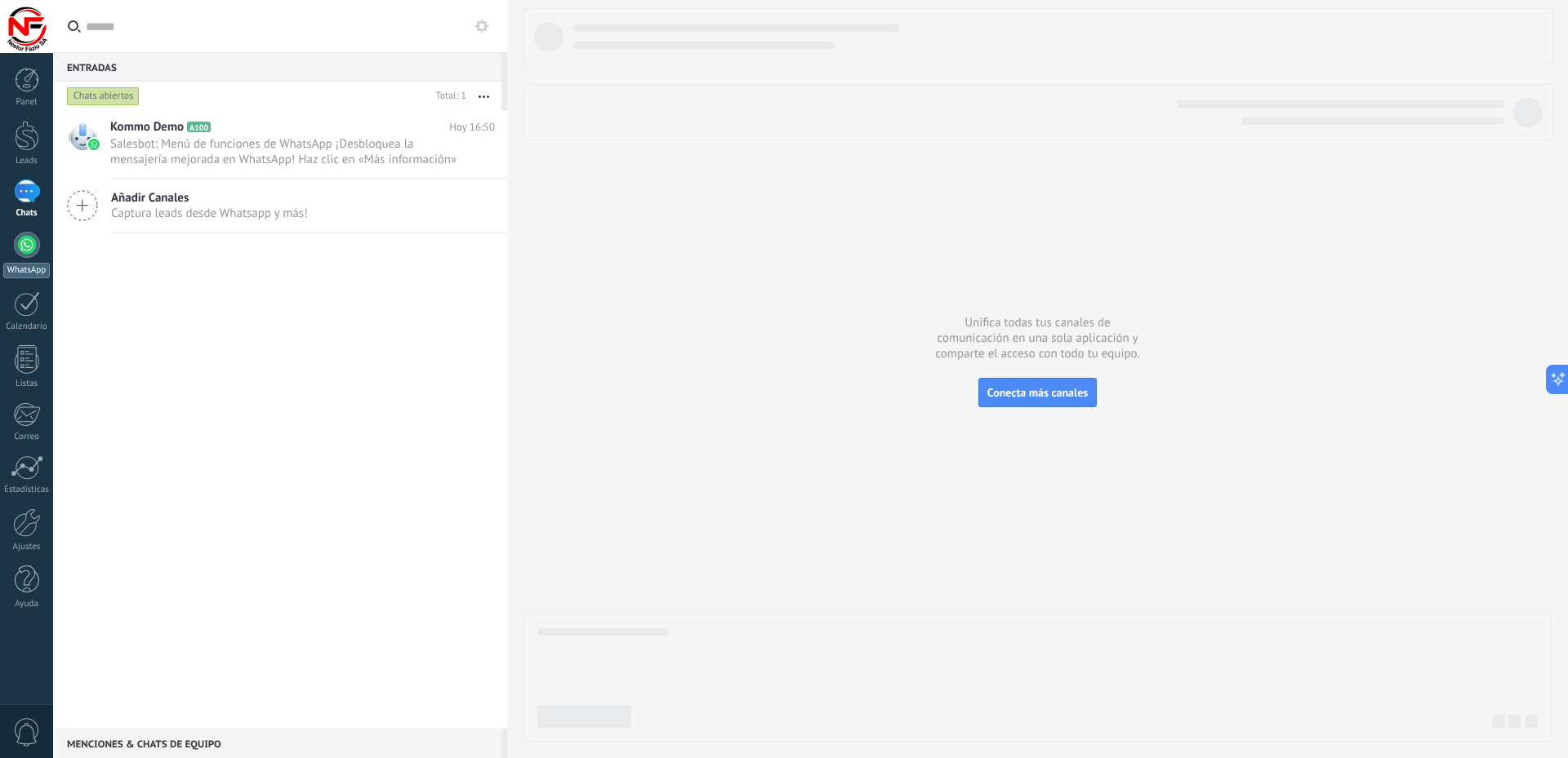
click at [27, 244] on div at bounding box center [27, 245] width 27 height 26
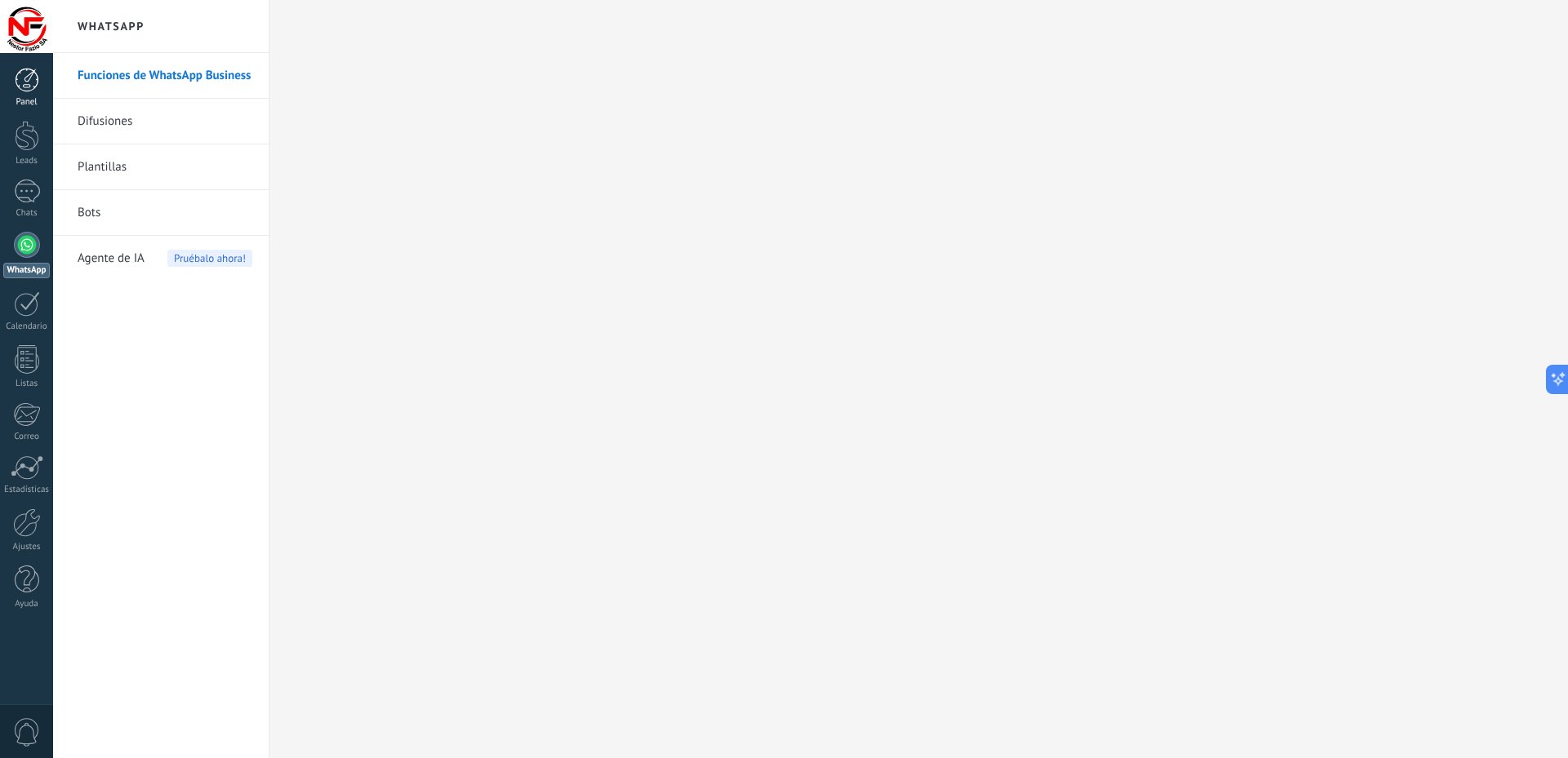
click at [25, 94] on link "Panel" at bounding box center [27, 88] width 53 height 40
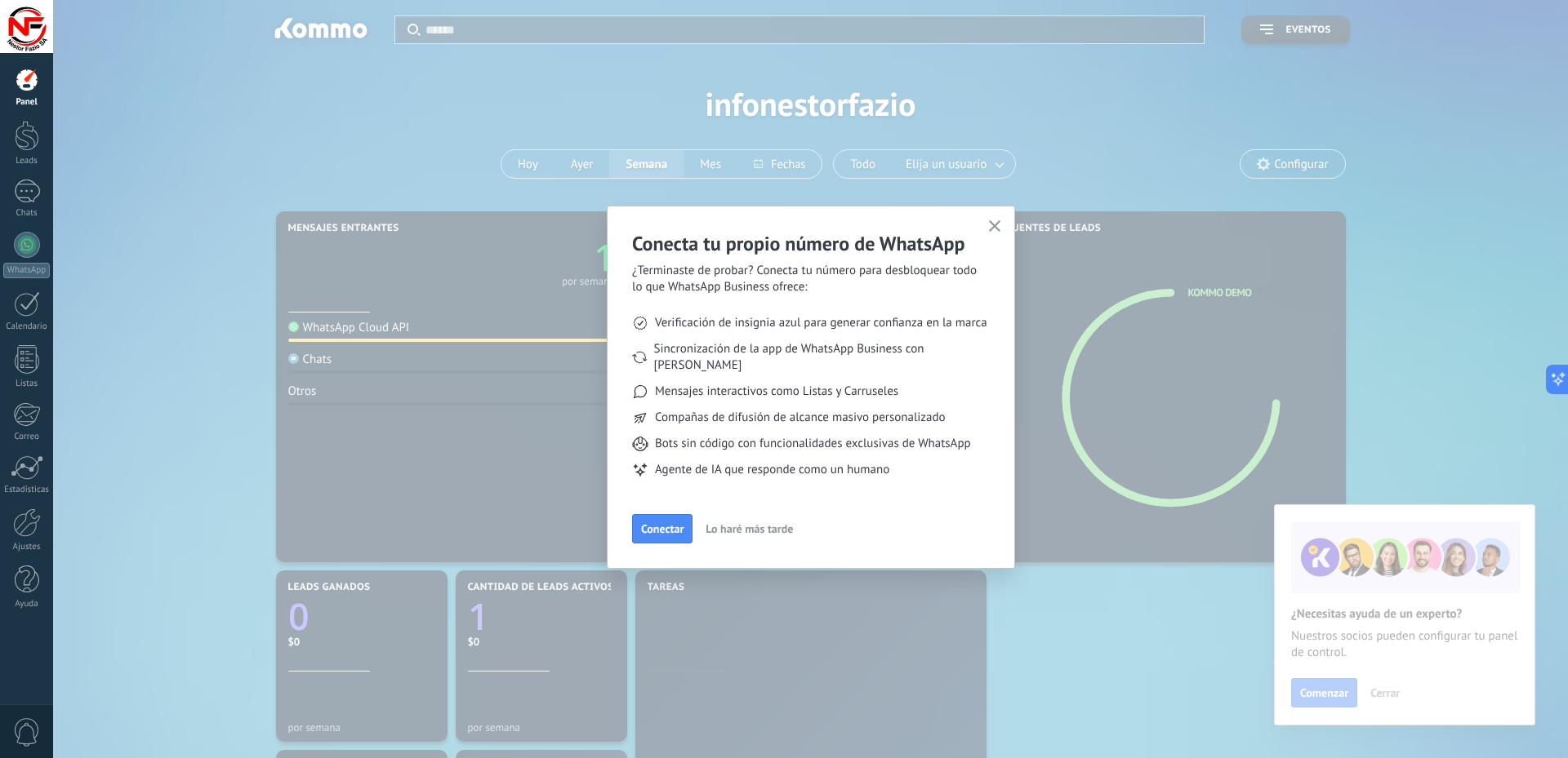
click at [997, 229] on use "button" at bounding box center [995, 226] width 12 height 12
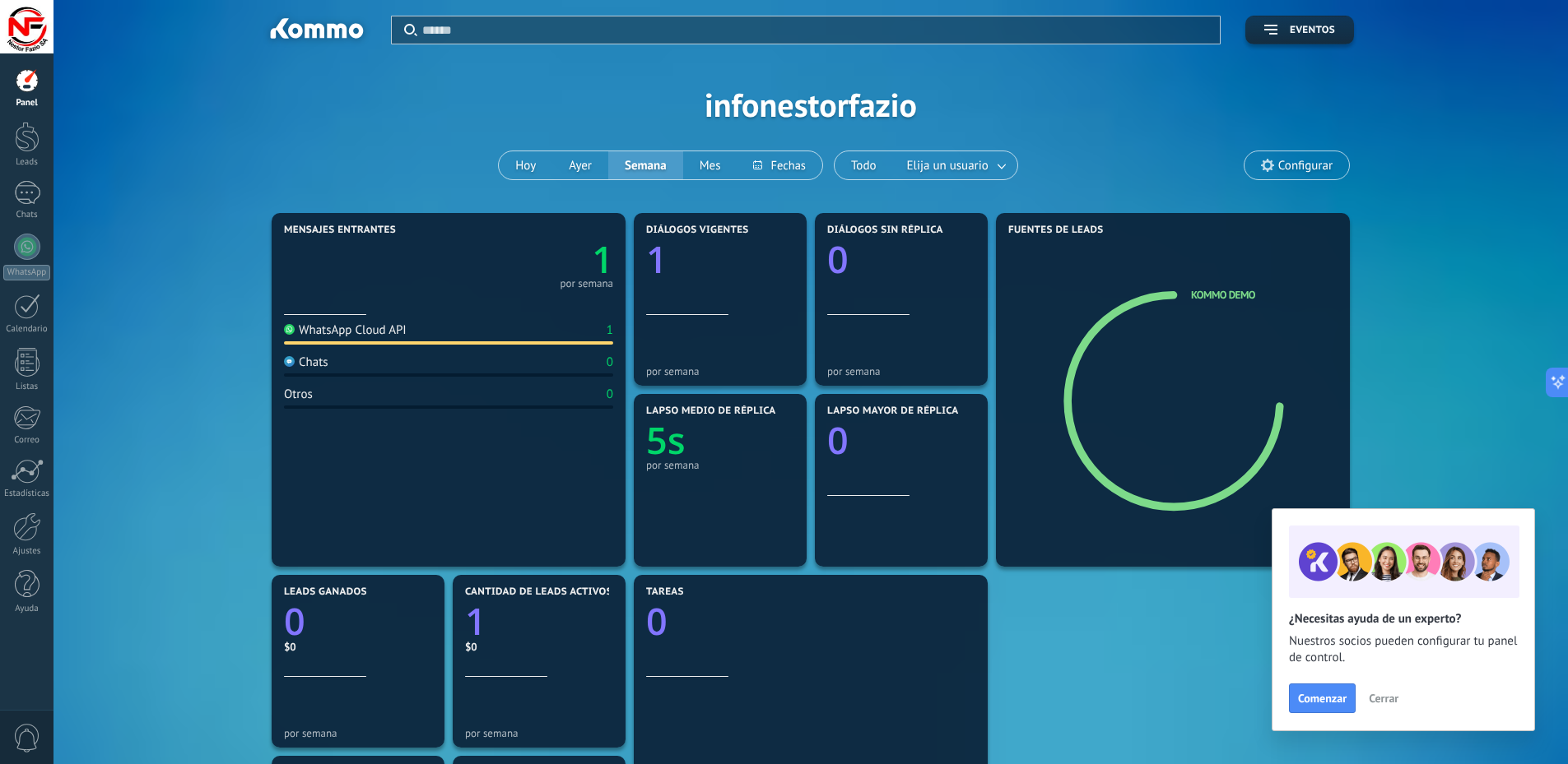
click at [345, 336] on div "WhatsApp Cloud API" at bounding box center [345, 330] width 123 height 15
click at [603, 255] on text "1" at bounding box center [602, 259] width 21 height 51
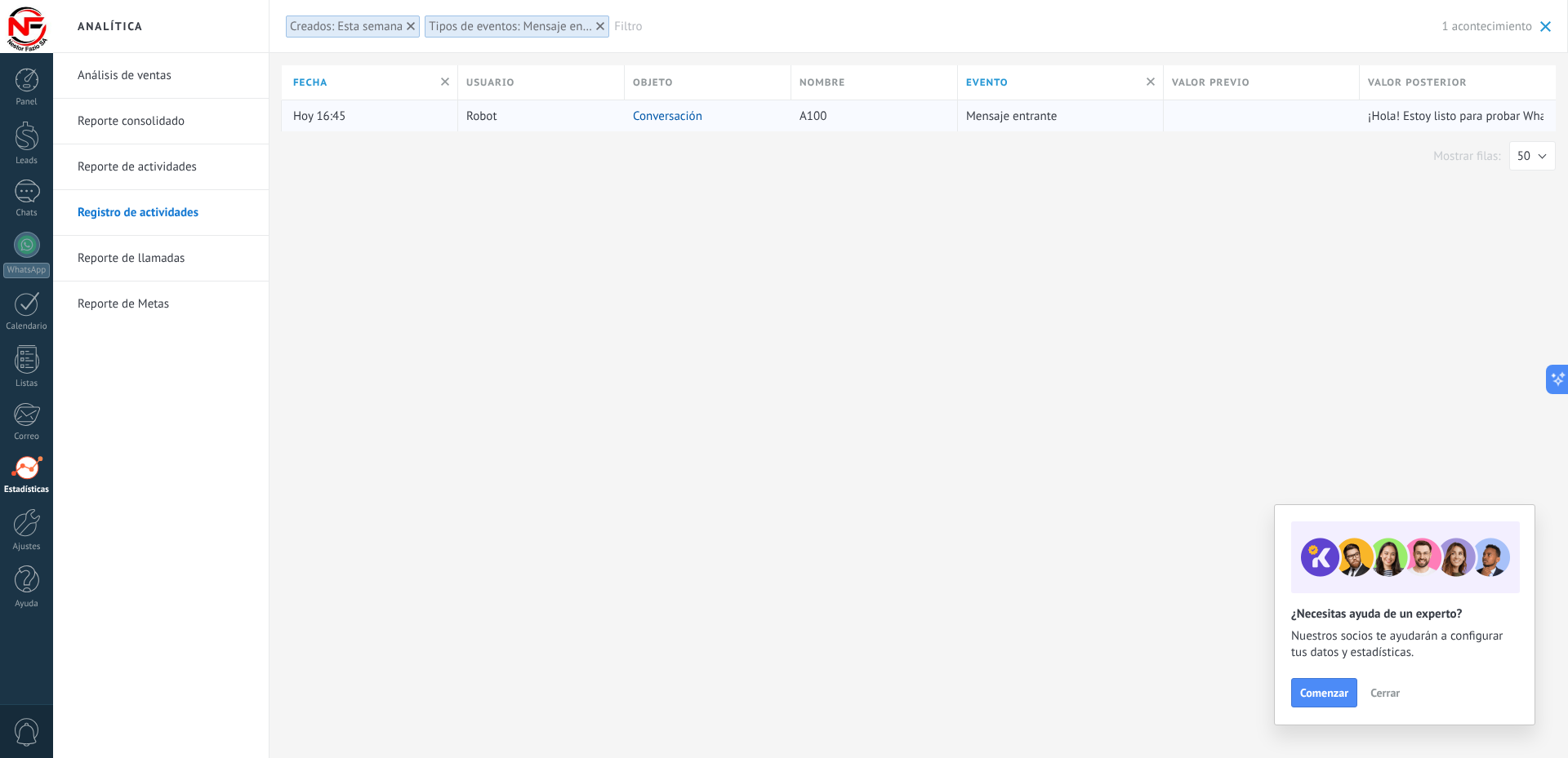
click at [363, 116] on div "Hoy 16:45" at bounding box center [372, 115] width 157 height 31
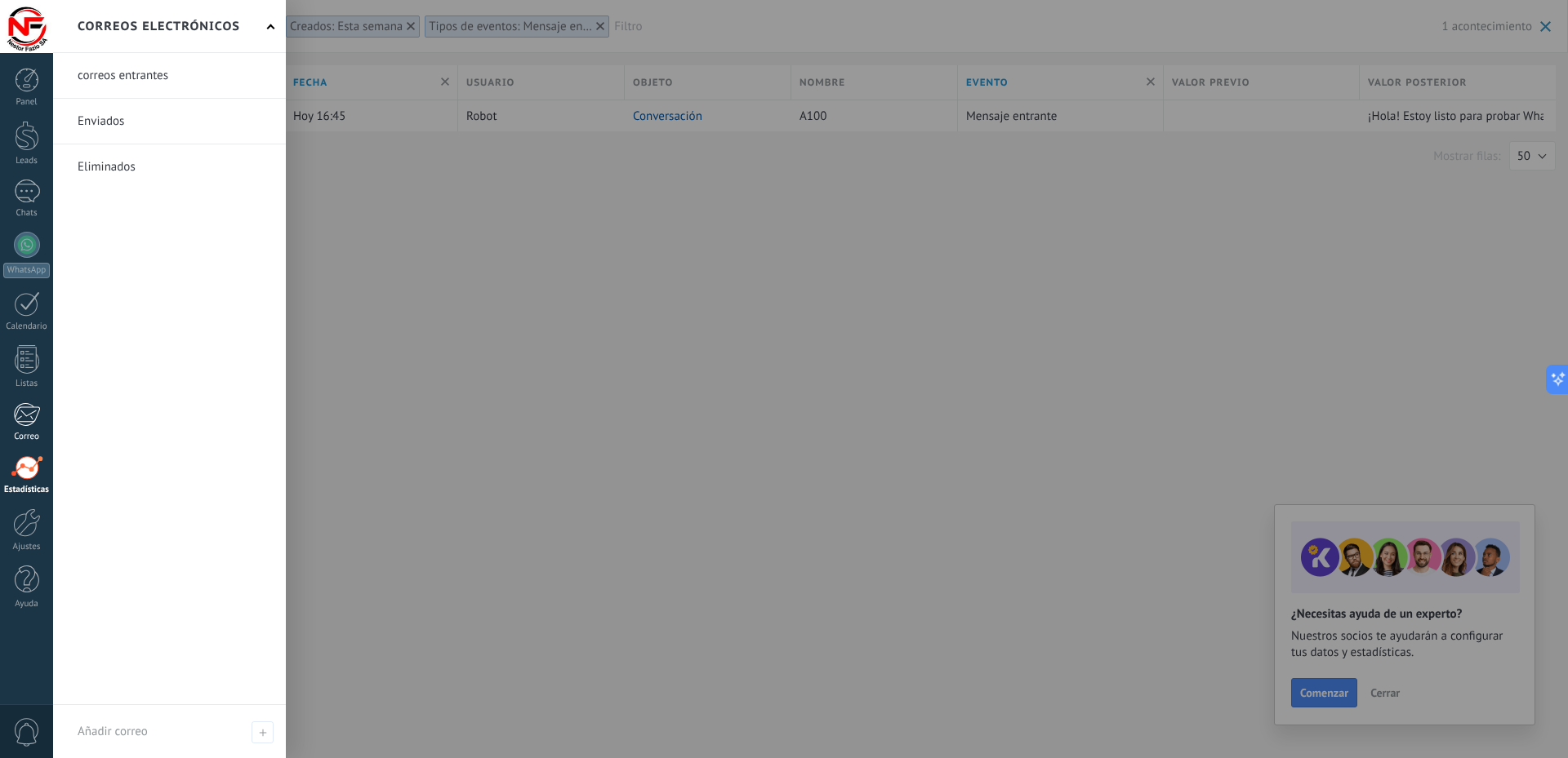
click at [22, 422] on div at bounding box center [27, 414] width 27 height 25
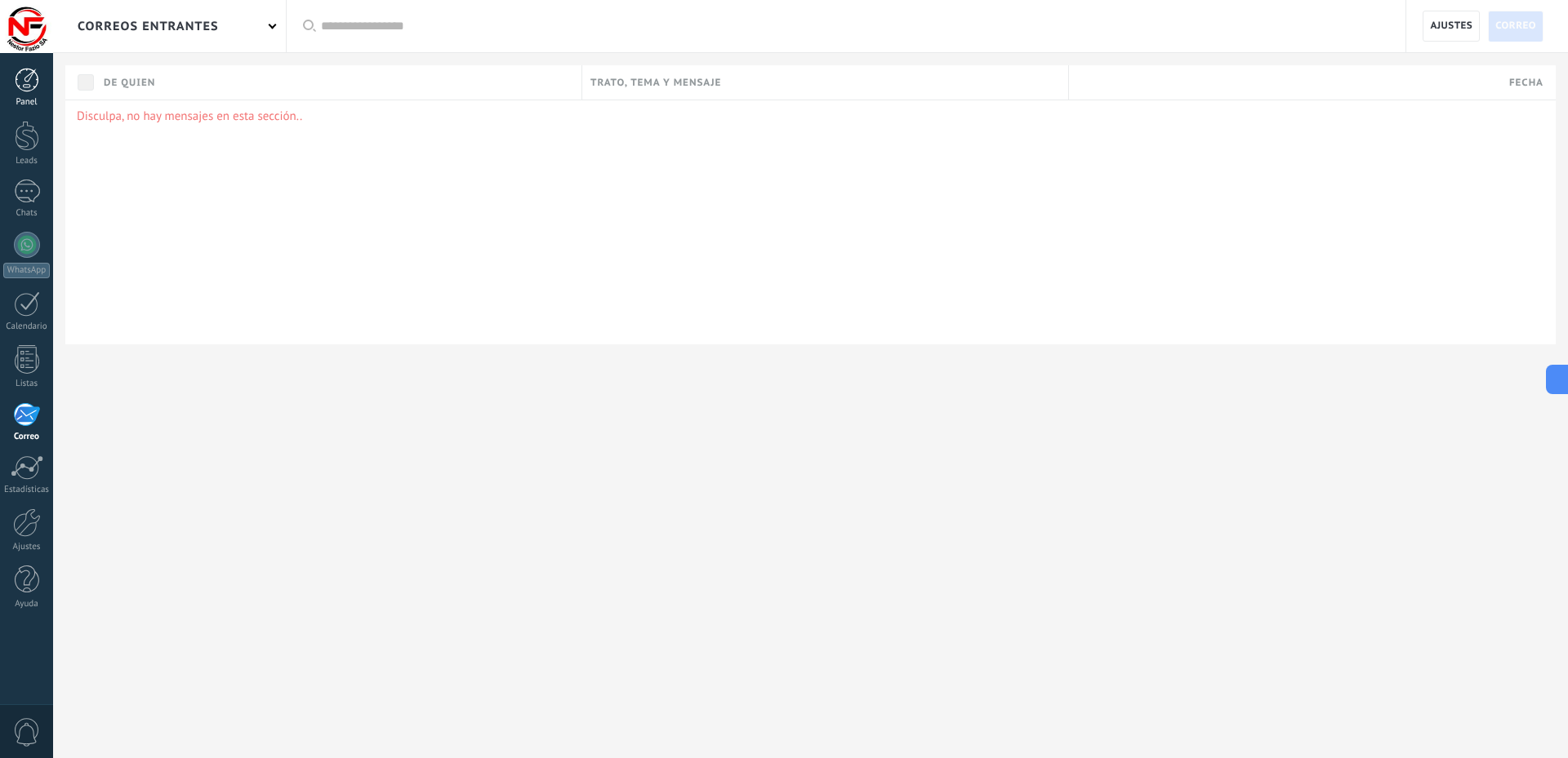
click at [21, 93] on link "Panel" at bounding box center [27, 88] width 53 height 40
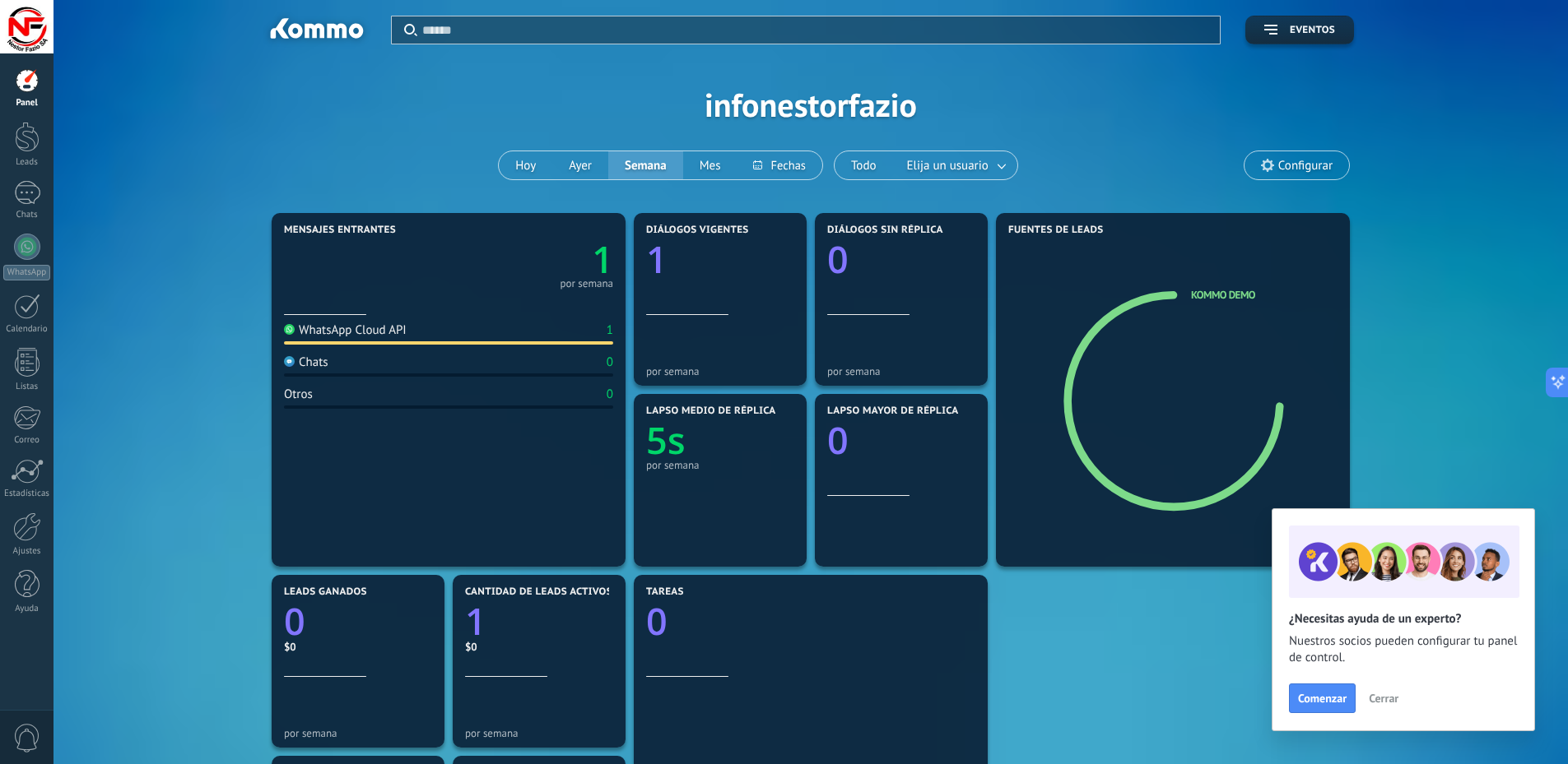
click at [1389, 696] on span "Cerrar" at bounding box center [1384, 698] width 30 height 11
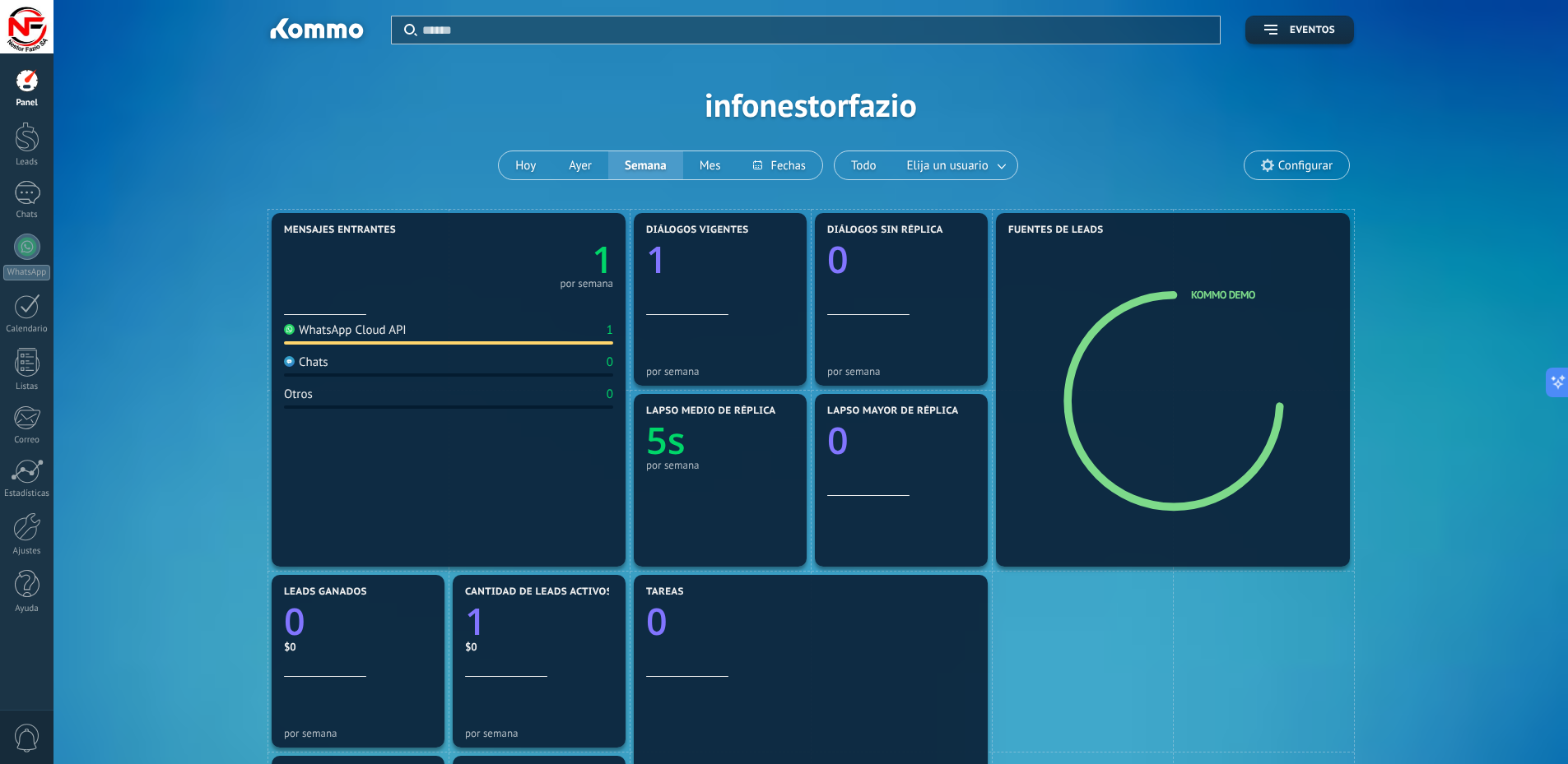
click at [788, 105] on div "Aplicar Eventos infonestorfazio [DATE] [DATE] Semana Mes Todo Elija un usuario …" at bounding box center [811, 104] width 1466 height 209
click at [21, 544] on link "Ajustes" at bounding box center [27, 534] width 53 height 45
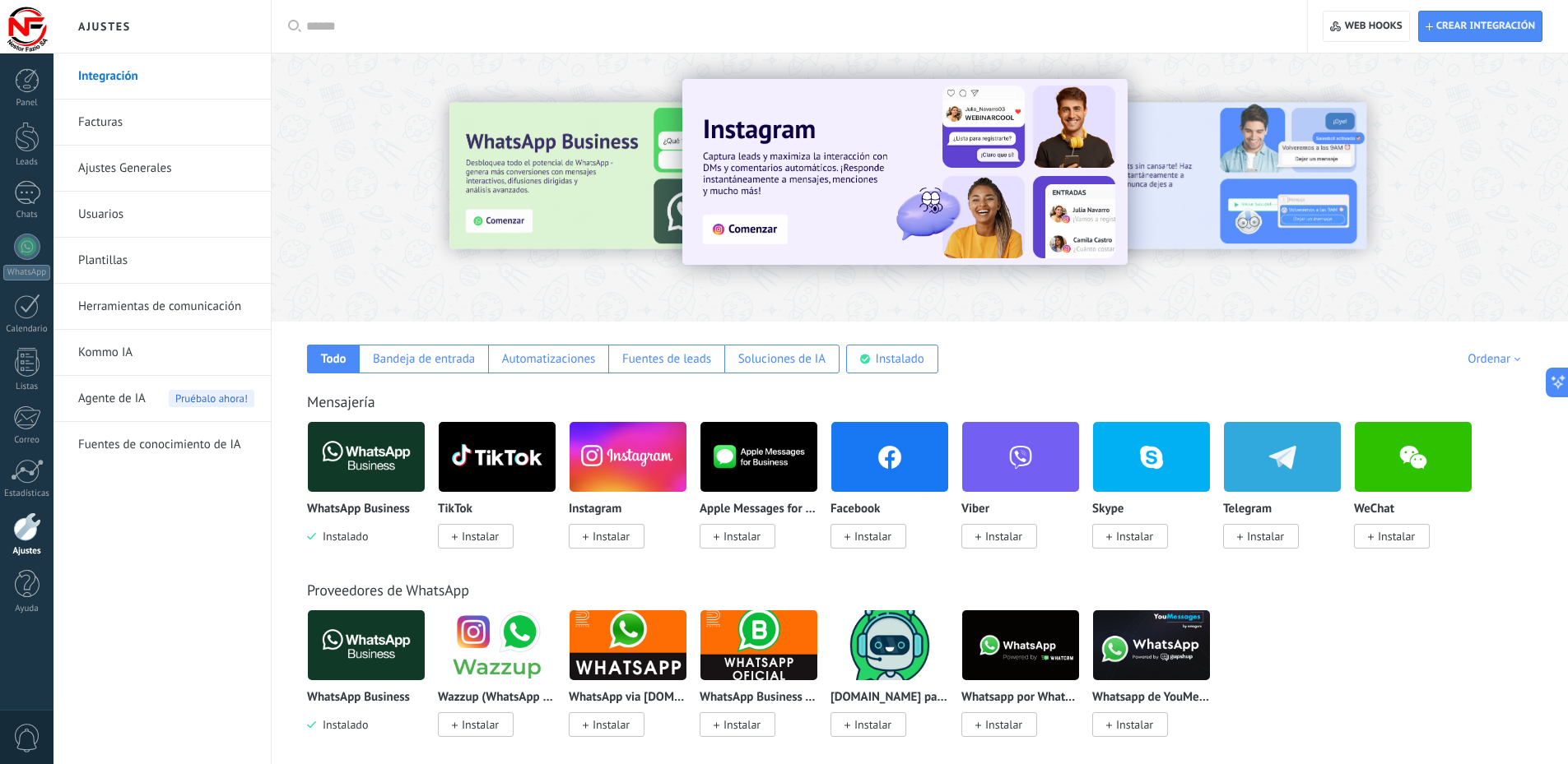
click at [364, 459] on img at bounding box center [366, 457] width 117 height 80
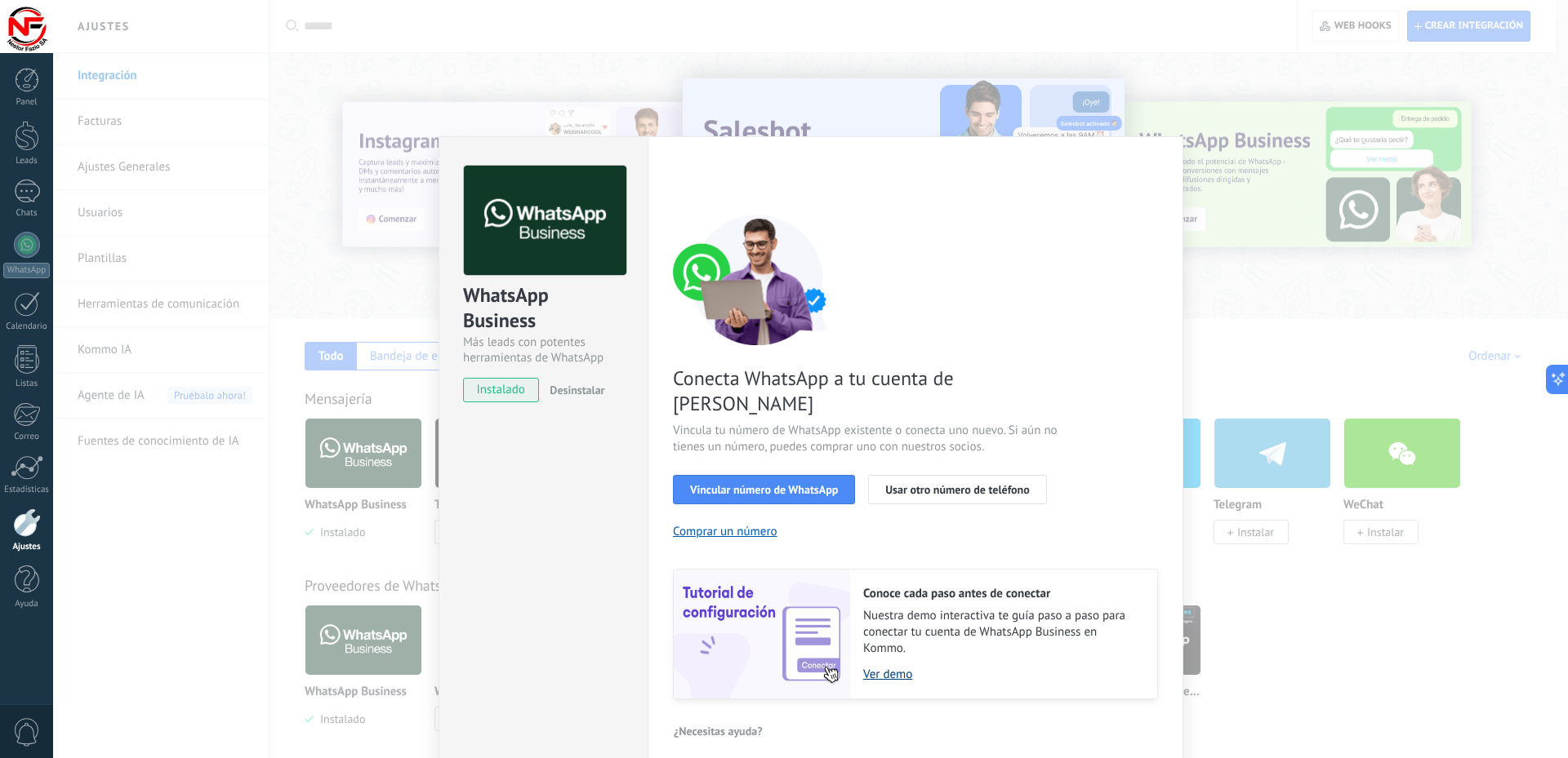
click at [879, 667] on link "Ver demo" at bounding box center [1002, 675] width 277 height 15
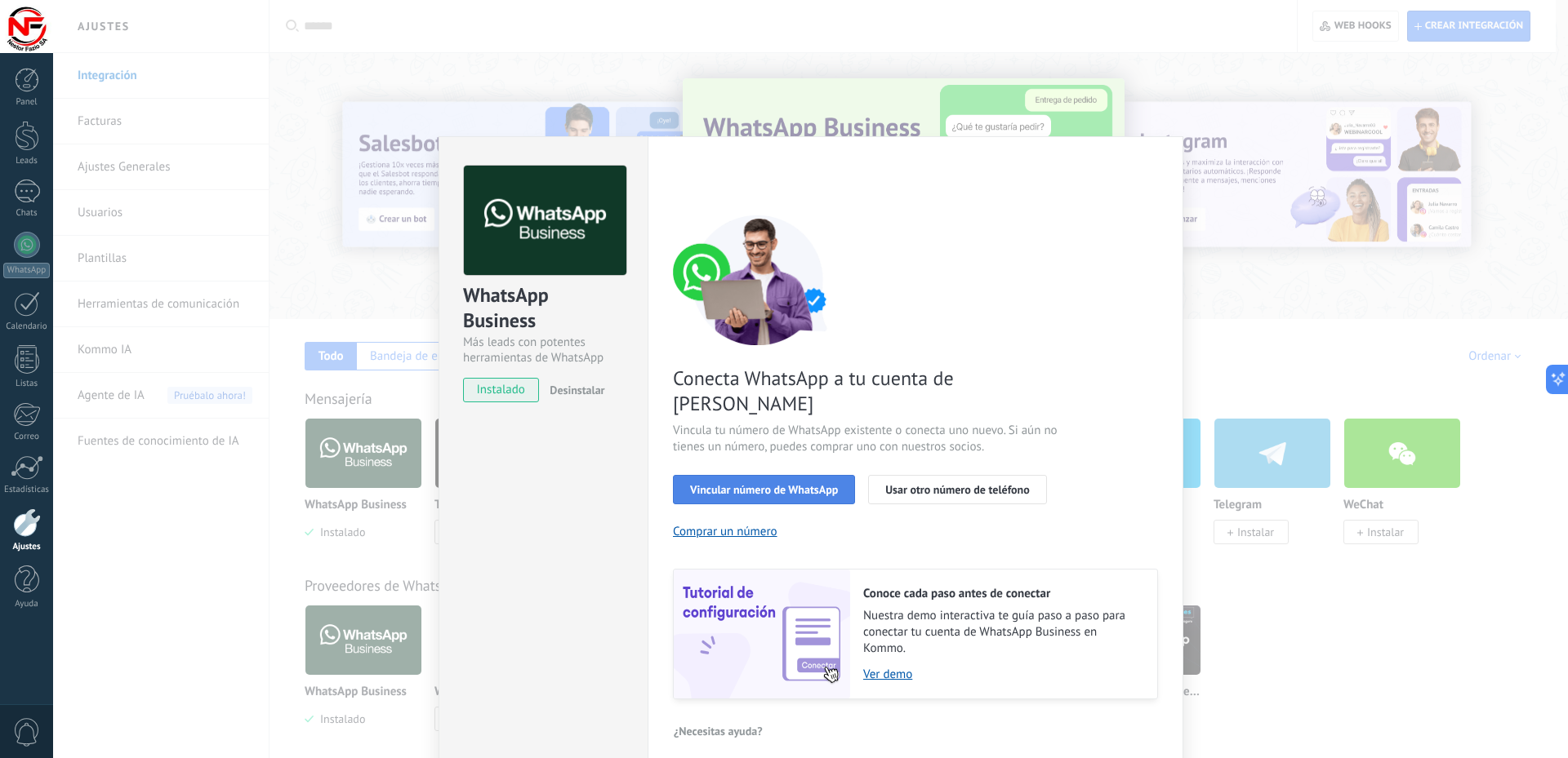
click at [758, 485] on span "Vincular número de WhatsApp" at bounding box center [764, 490] width 148 height 11
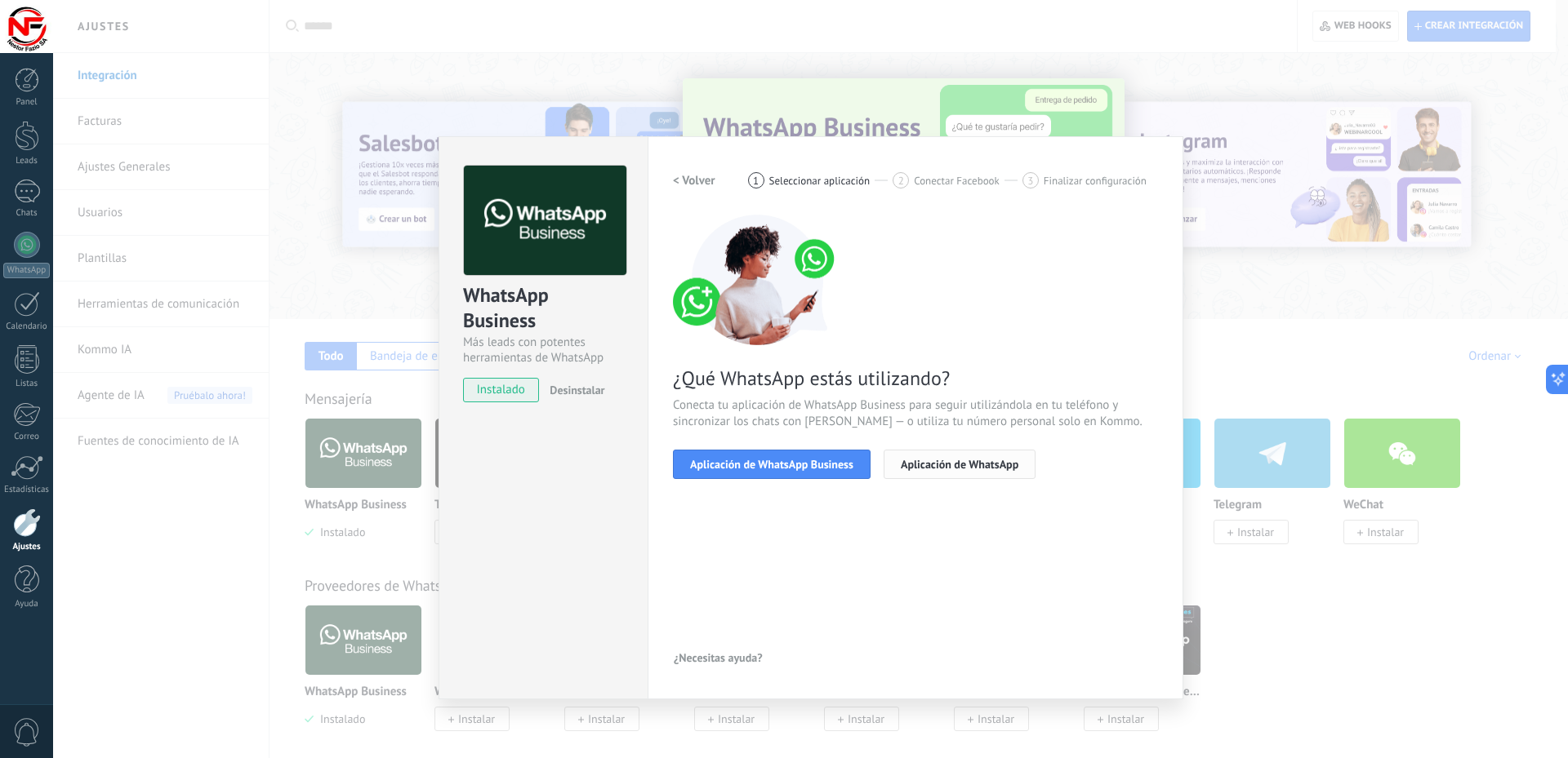
click at [918, 468] on span "Aplicación de WhatsApp" at bounding box center [960, 465] width 117 height 11
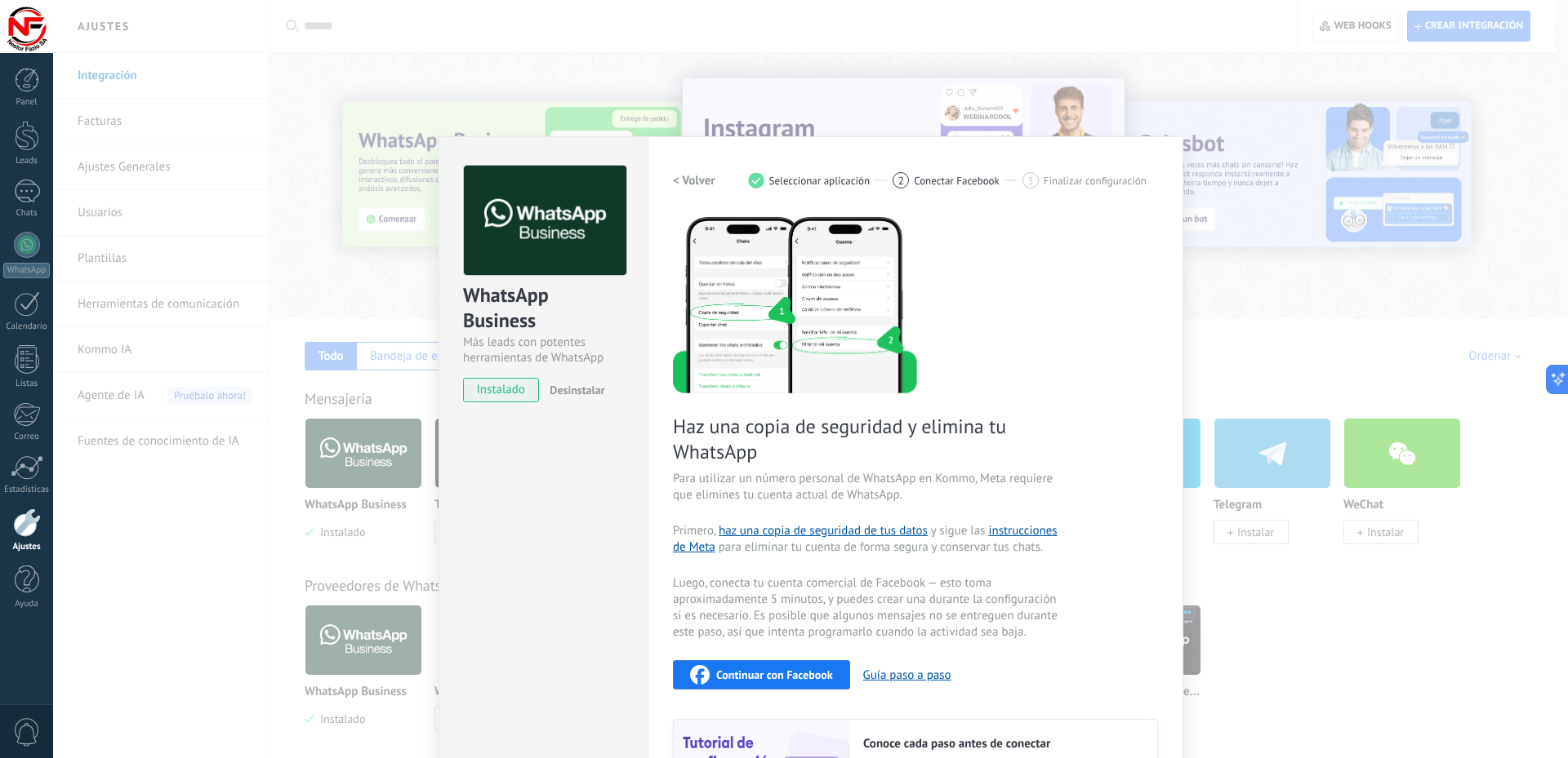
click at [705, 181] on h2 "< Volver" at bounding box center [694, 181] width 43 height 15
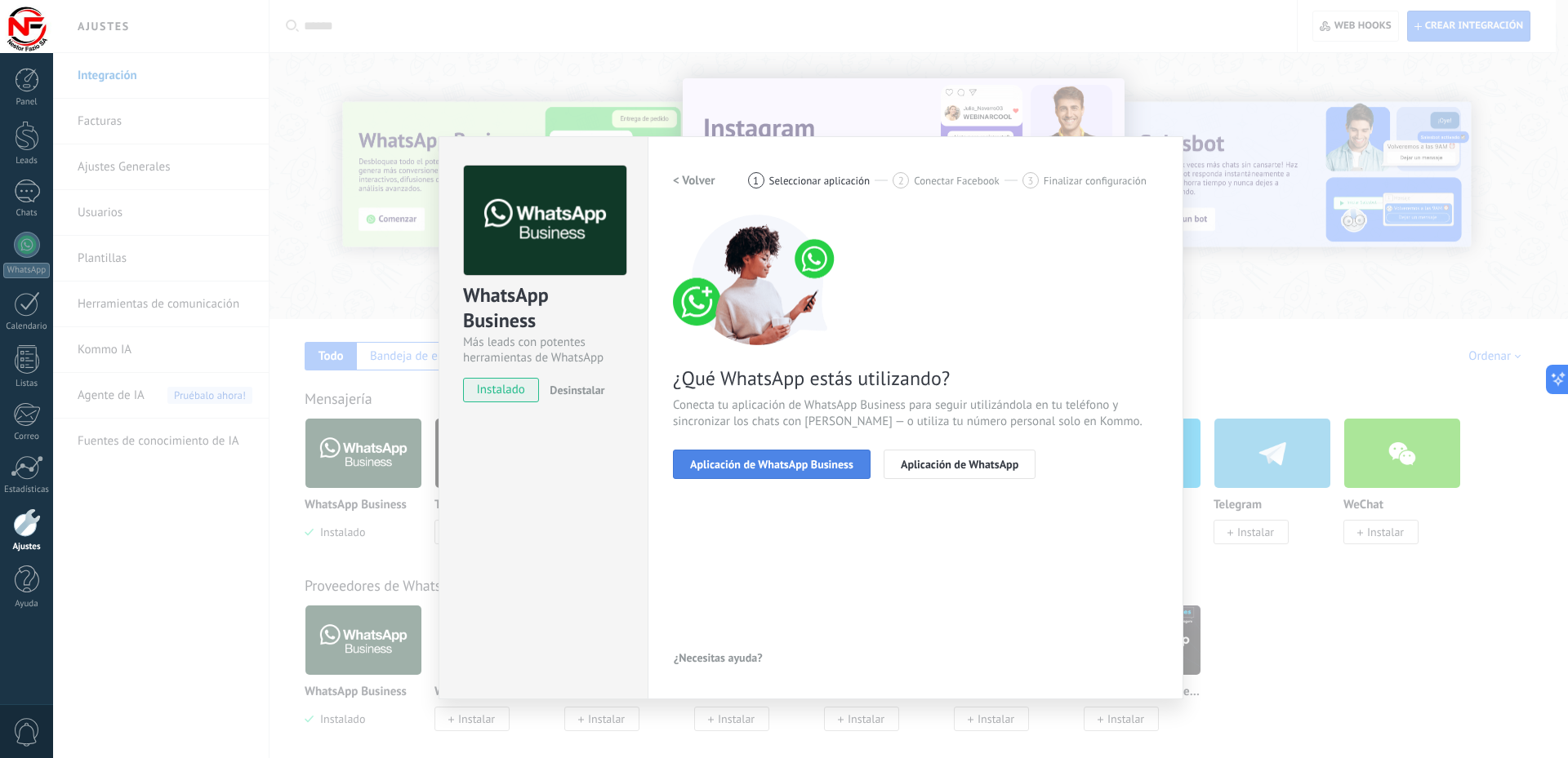
click at [793, 459] on span "Aplicación de WhatsApp Business" at bounding box center [772, 465] width 164 height 11
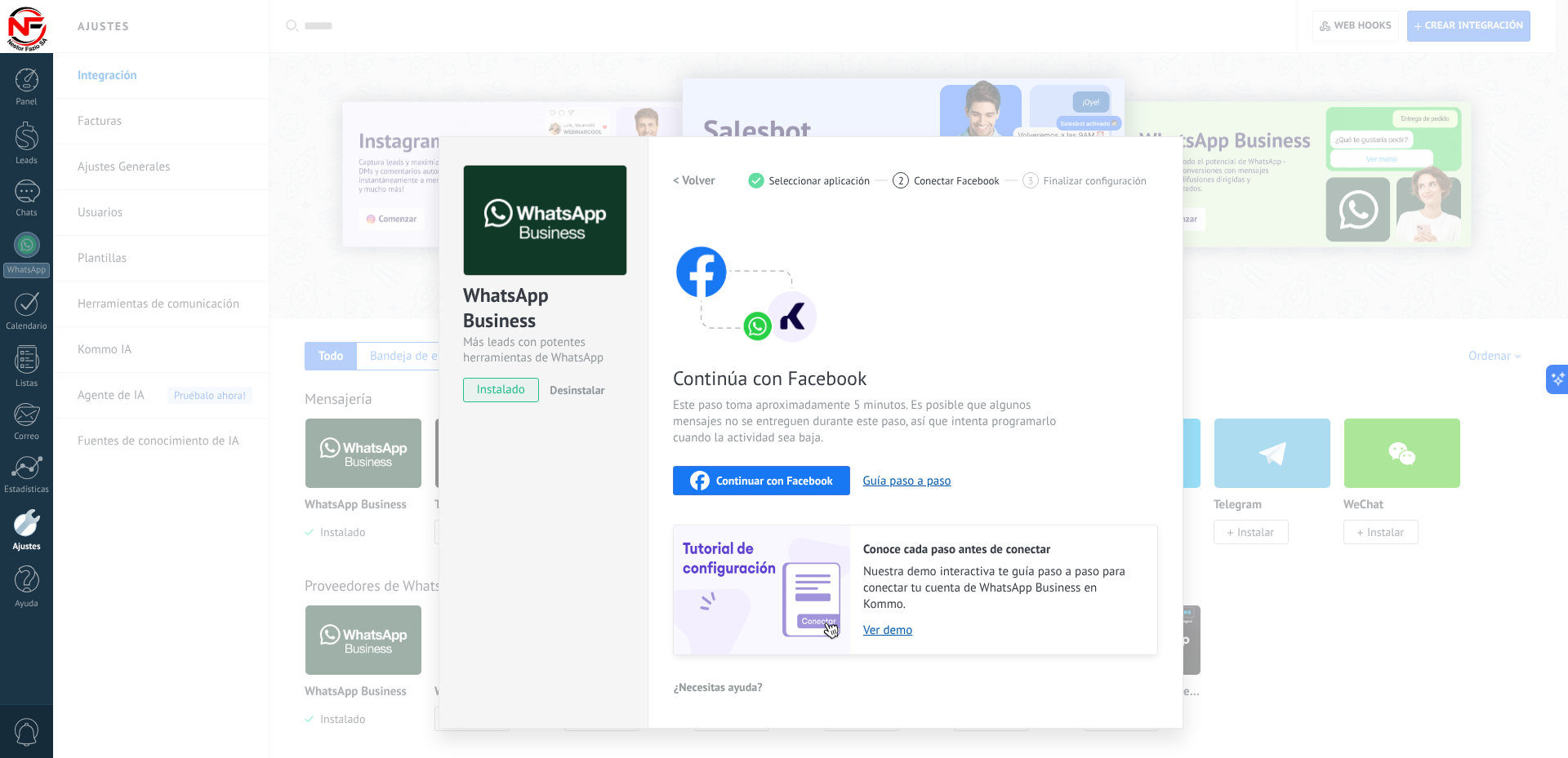
click at [792, 479] on span "Continuar con Facebook" at bounding box center [775, 481] width 116 height 11
